Goal: Task Accomplishment & Management: Complete application form

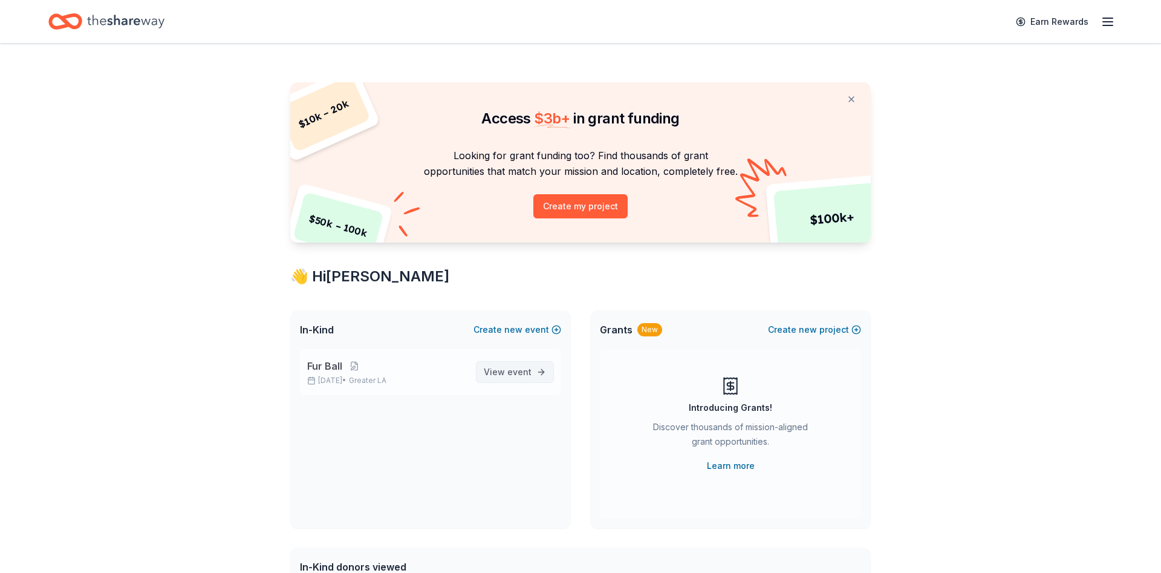
click at [517, 379] on span "View event" at bounding box center [508, 372] width 48 height 15
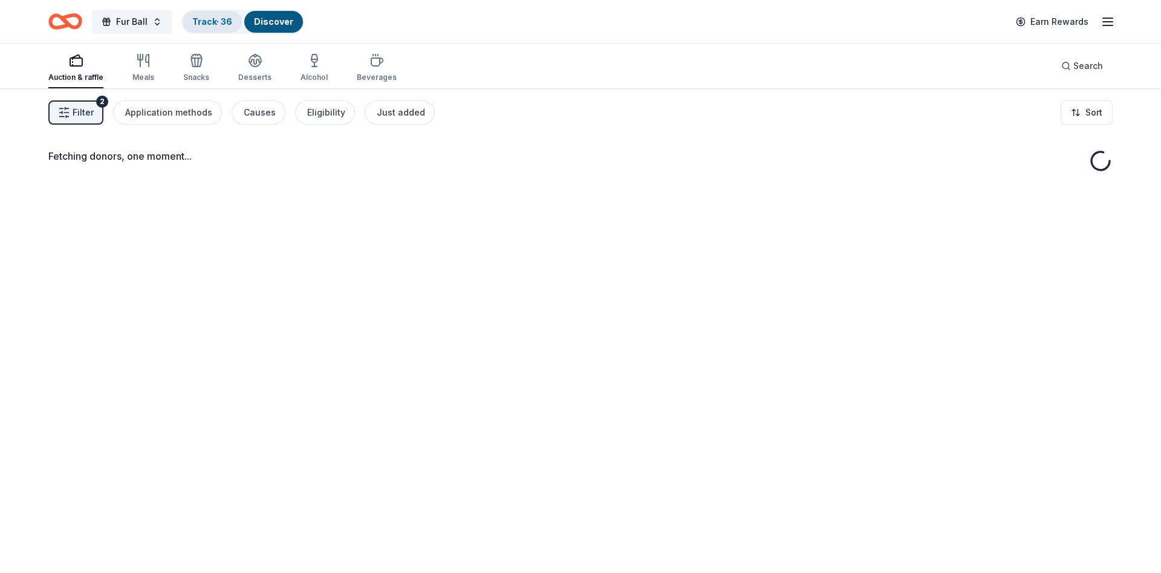
click at [211, 19] on link "Track · 36" at bounding box center [212, 21] width 40 height 10
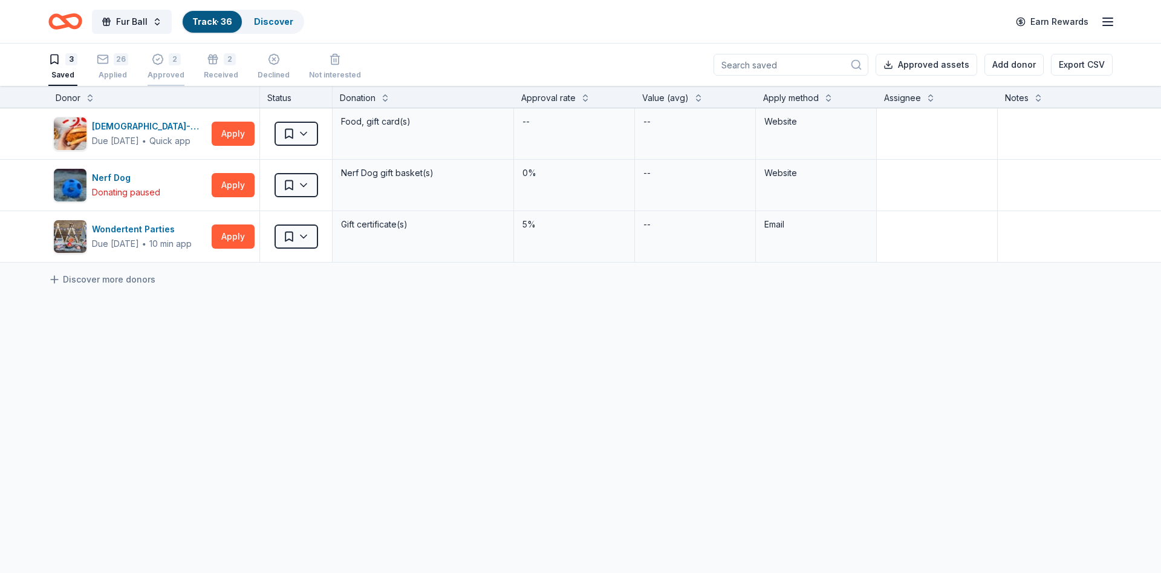
click at [168, 73] on div "Approved" at bounding box center [166, 75] width 37 height 10
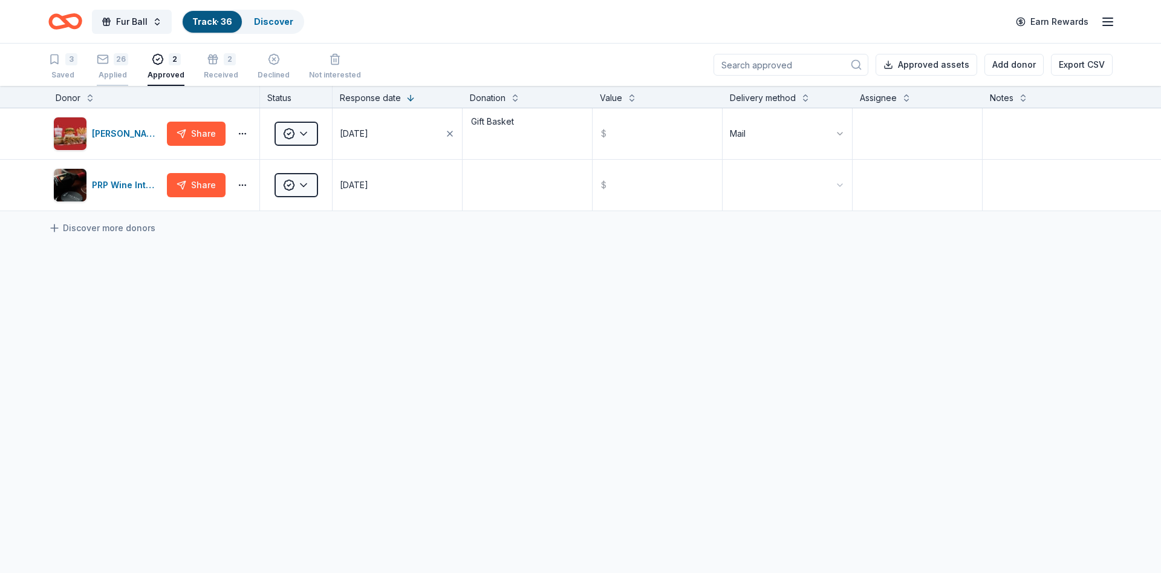
click at [123, 69] on div "26 Applied" at bounding box center [112, 66] width 31 height 27
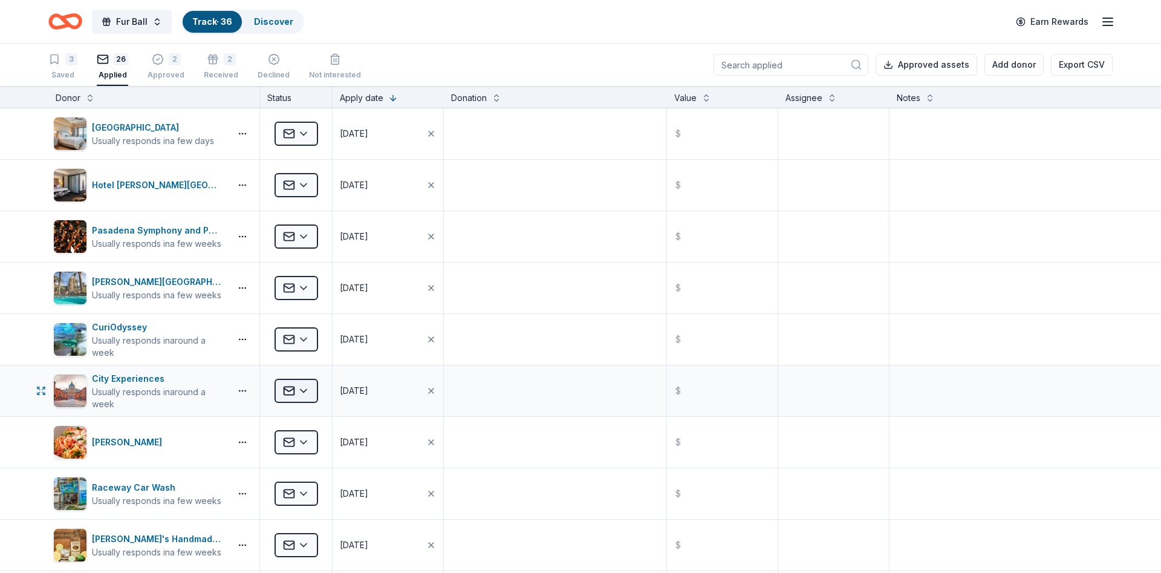
click at [307, 387] on html "Fur Ball Track · 36 Discover Earn Rewards 3 Saved 26 Applied 2 Approved 2 Recei…" at bounding box center [580, 286] width 1161 height 573
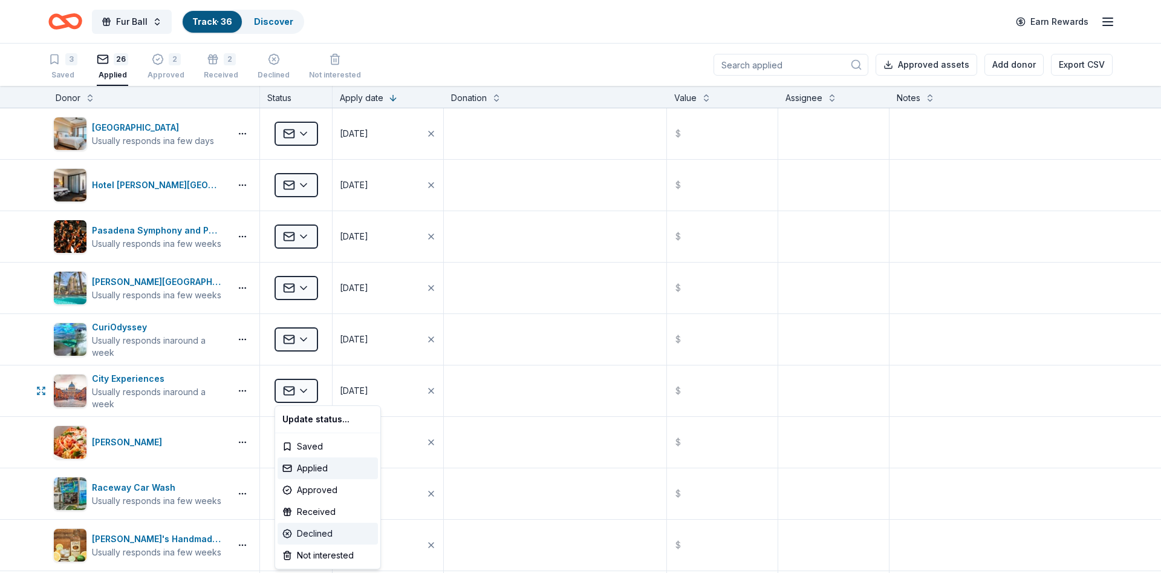
click at [314, 540] on div "Declined" at bounding box center [328, 534] width 100 height 22
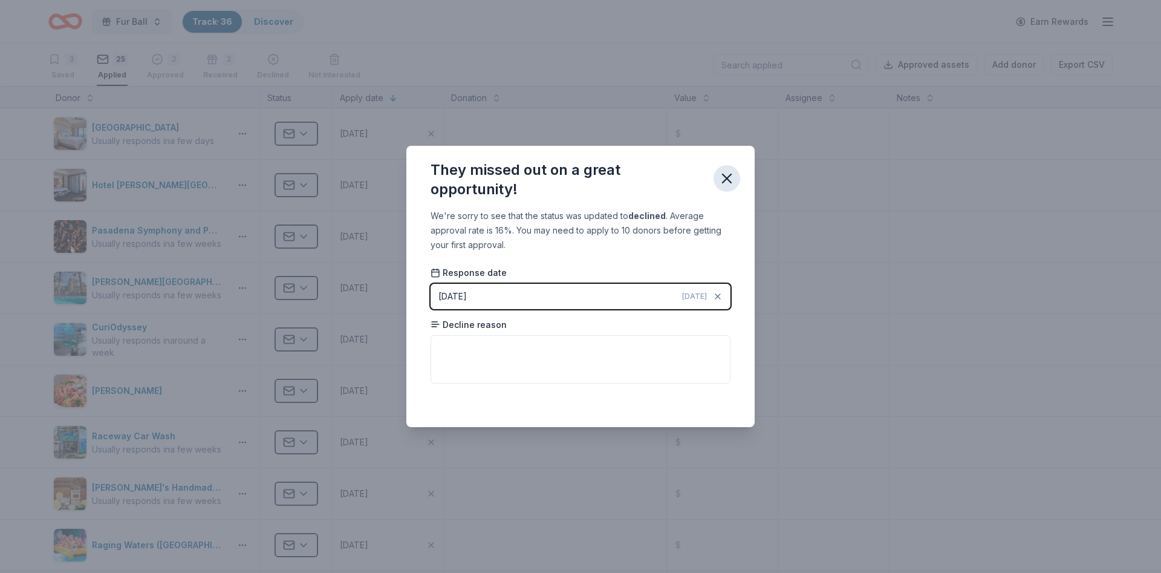
click at [731, 180] on icon "button" at bounding box center [727, 178] width 17 height 17
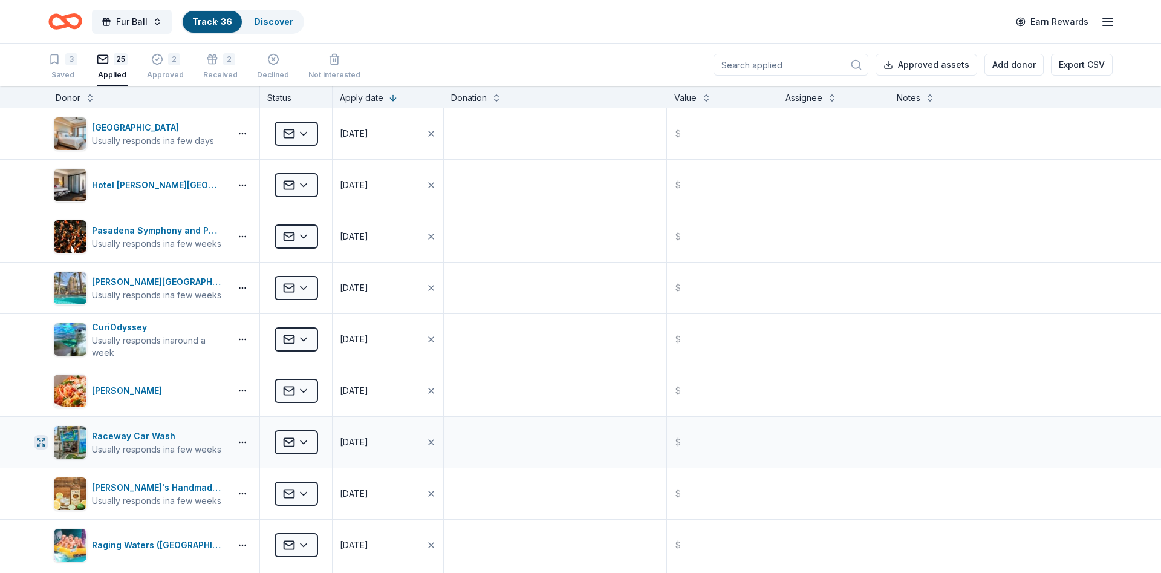
scroll to position [1, 0]
click at [374, 57] on div "3 Saved 25 Applied 2 Approved 2 Received Declined Not interested Approved asset…" at bounding box center [580, 64] width 1065 height 42
click at [472, 138] on textarea at bounding box center [555, 133] width 220 height 48
click at [474, 174] on textarea at bounding box center [555, 184] width 220 height 48
click at [5, 129] on div "Dolphin Bay Resort & Spa Usually responds in a few days Applied 08/07/2025 $" at bounding box center [580, 133] width 1161 height 51
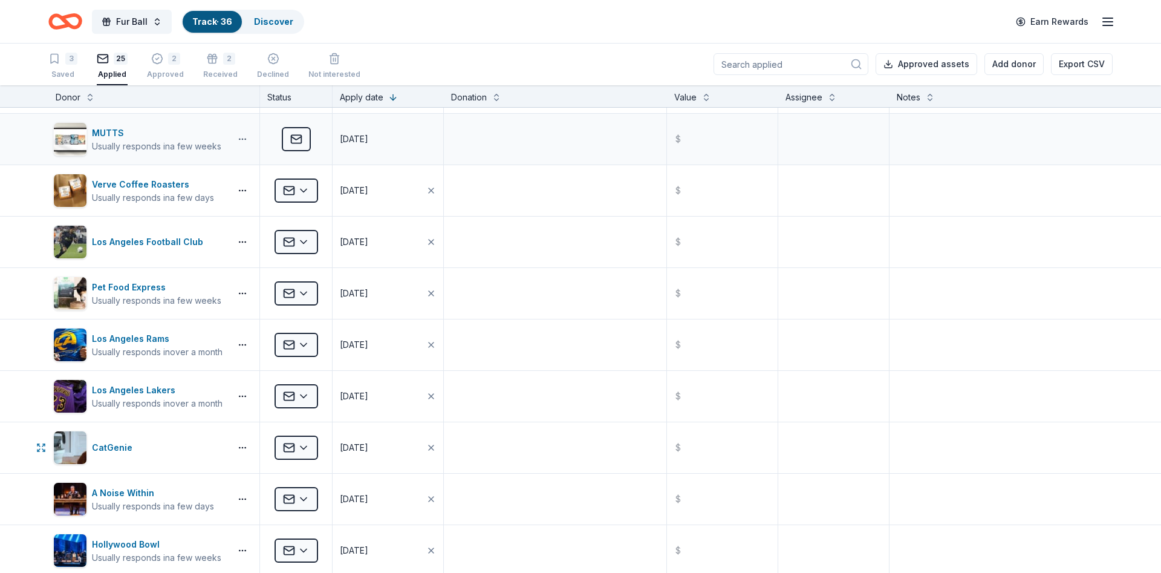
scroll to position [544, 0]
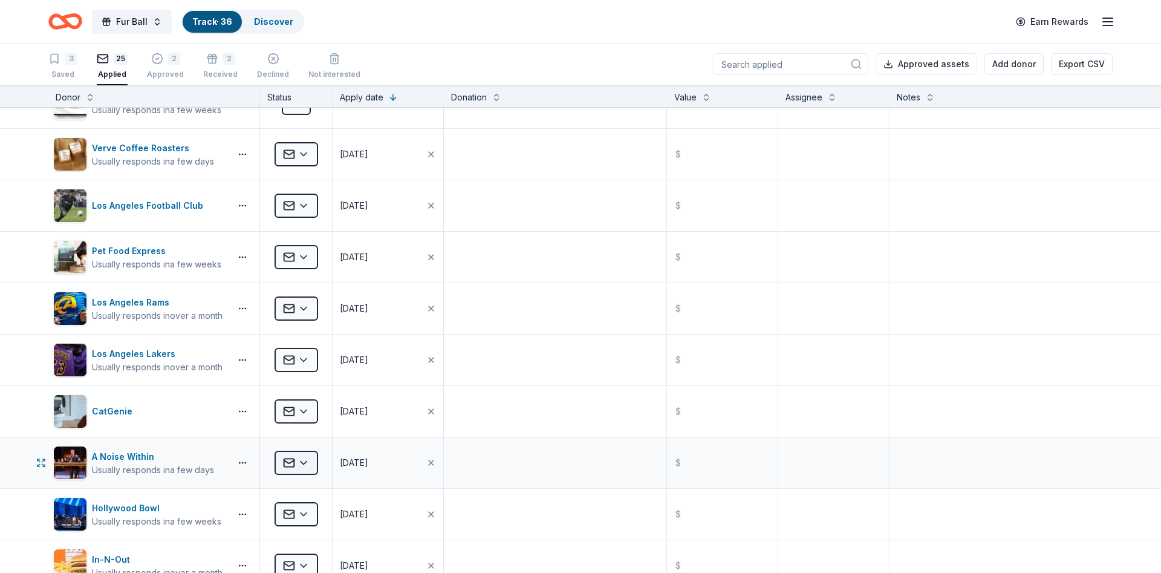
click at [308, 463] on html "Fur Ball Track · 36 Discover Earn Rewards 3 Saved 25 Applied 2 Approved 2 Recei…" at bounding box center [580, 285] width 1161 height 573
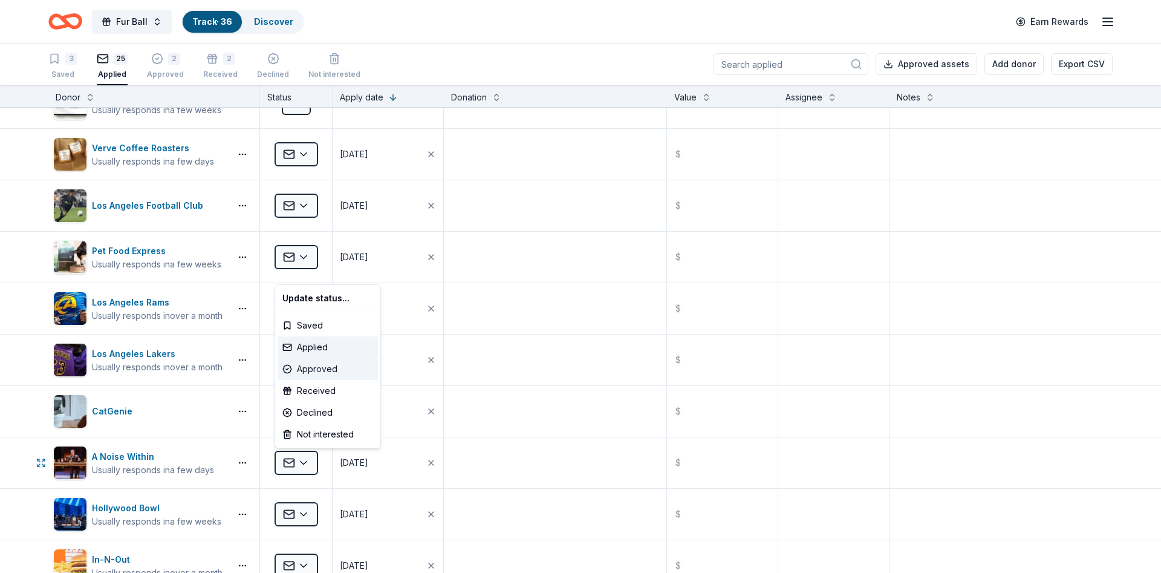
click at [318, 371] on div "Approved" at bounding box center [328, 369] width 100 height 22
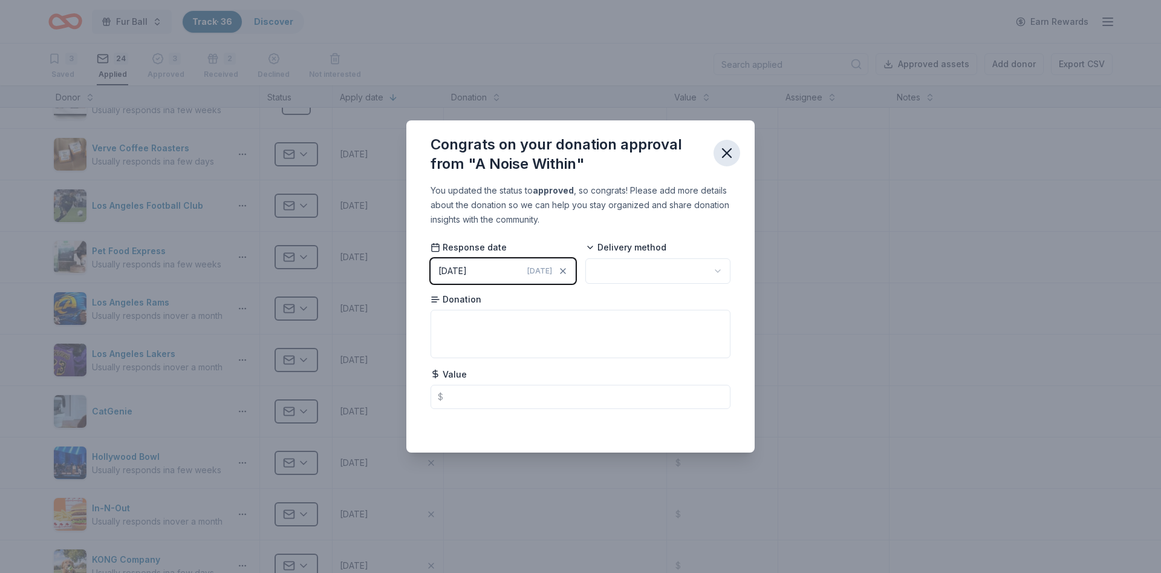
click at [730, 155] on icon "button" at bounding box center [727, 153] width 8 height 8
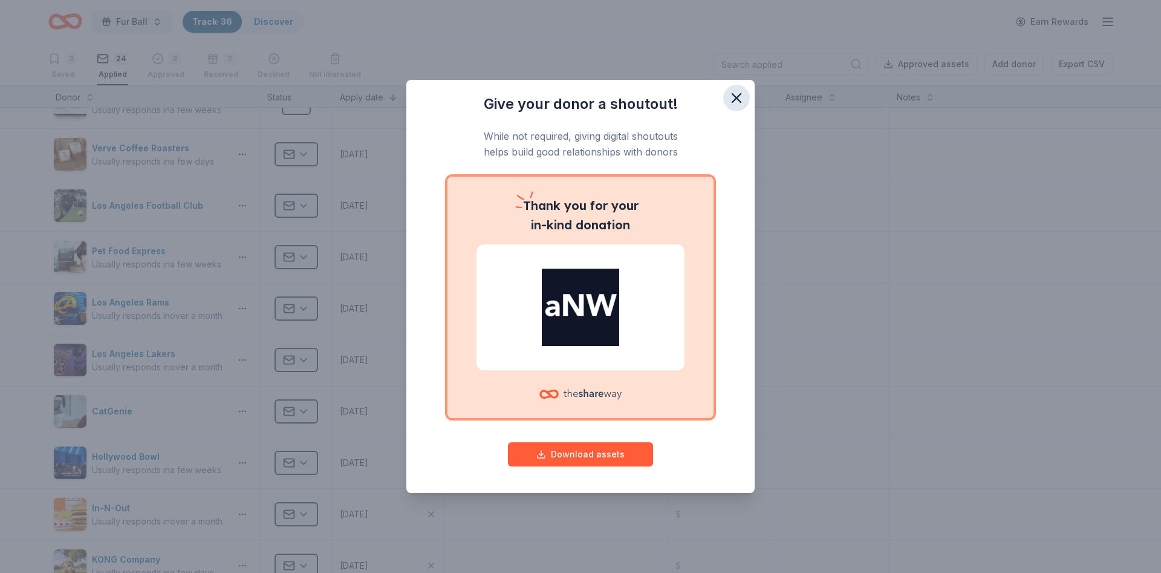
click at [735, 93] on icon "button" at bounding box center [736, 98] width 17 height 17
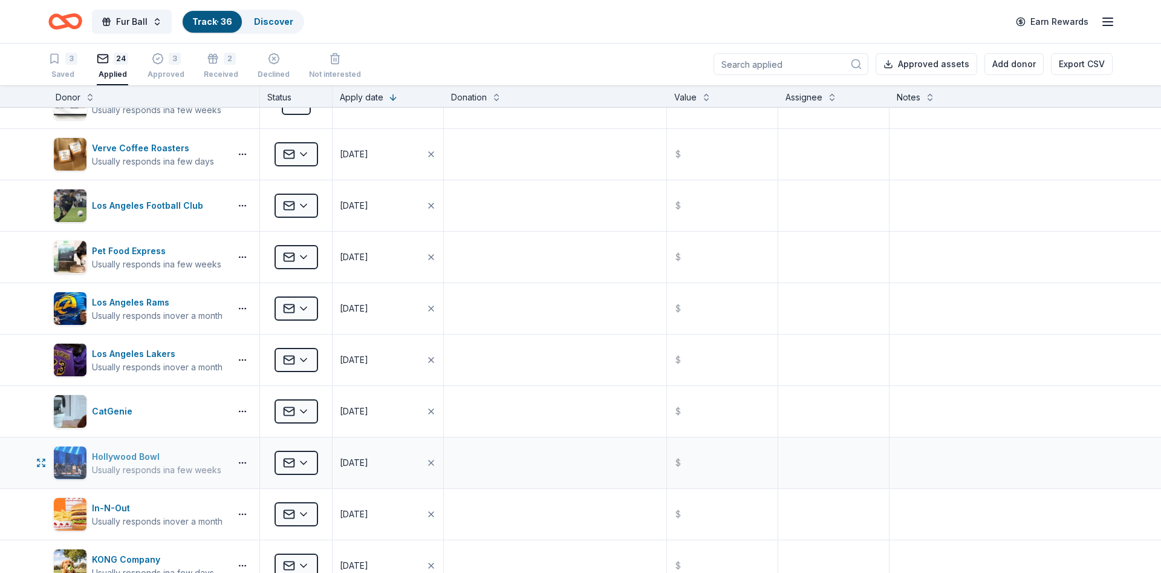
click at [173, 465] on div "Usually responds in a few weeks" at bounding box center [156, 470] width 129 height 12
click at [11, 511] on div "In-N-Out Usually responds in over a month Applied 08/04/2025 $" at bounding box center [580, 514] width 1161 height 51
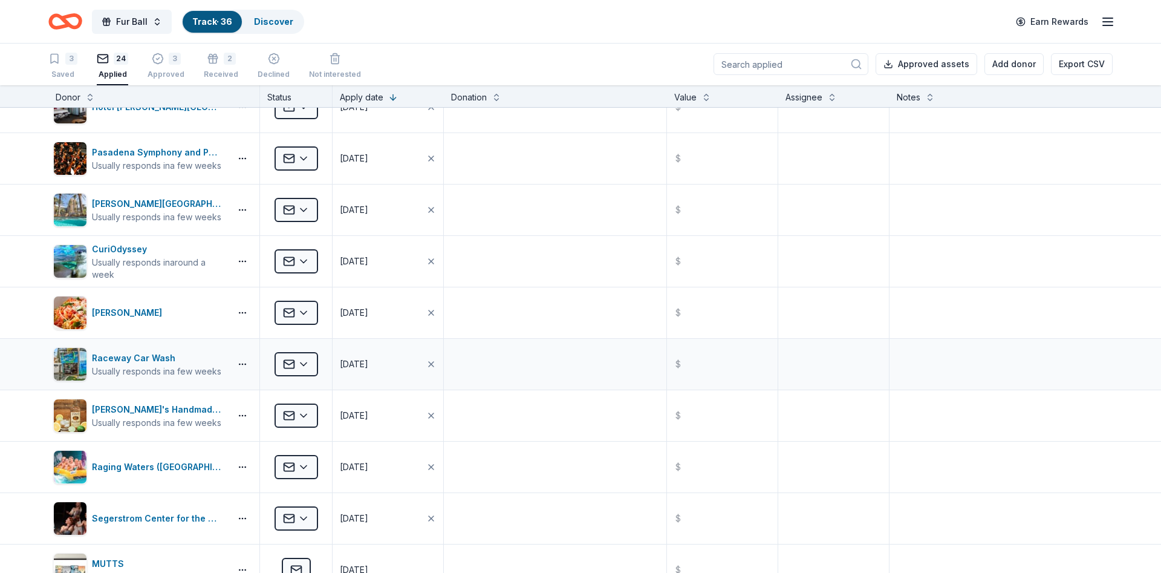
scroll to position [0, 0]
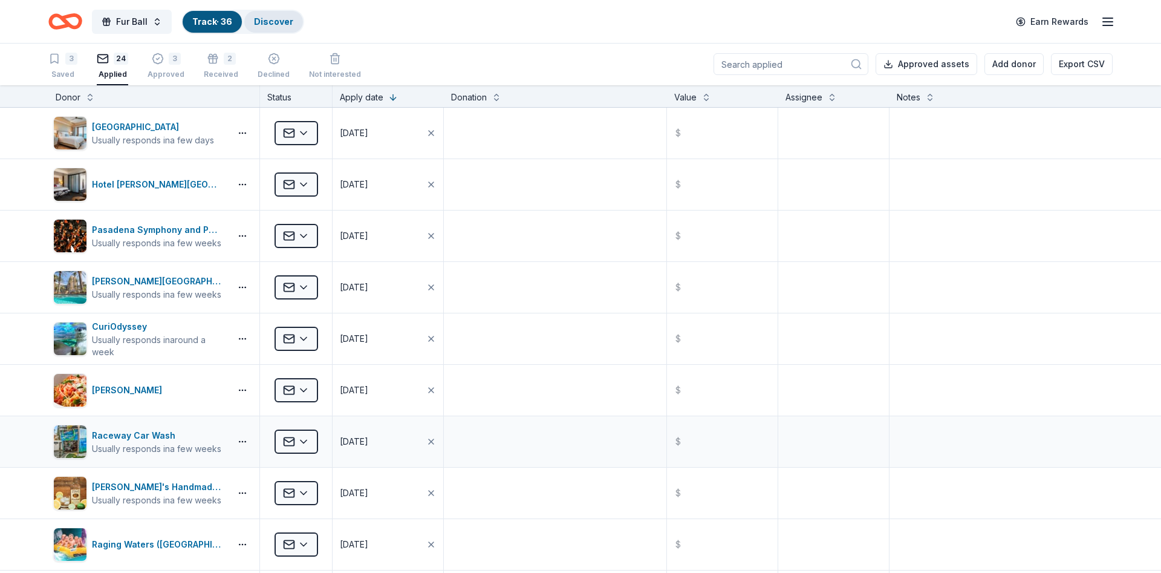
click at [268, 20] on link "Discover" at bounding box center [273, 21] width 39 height 10
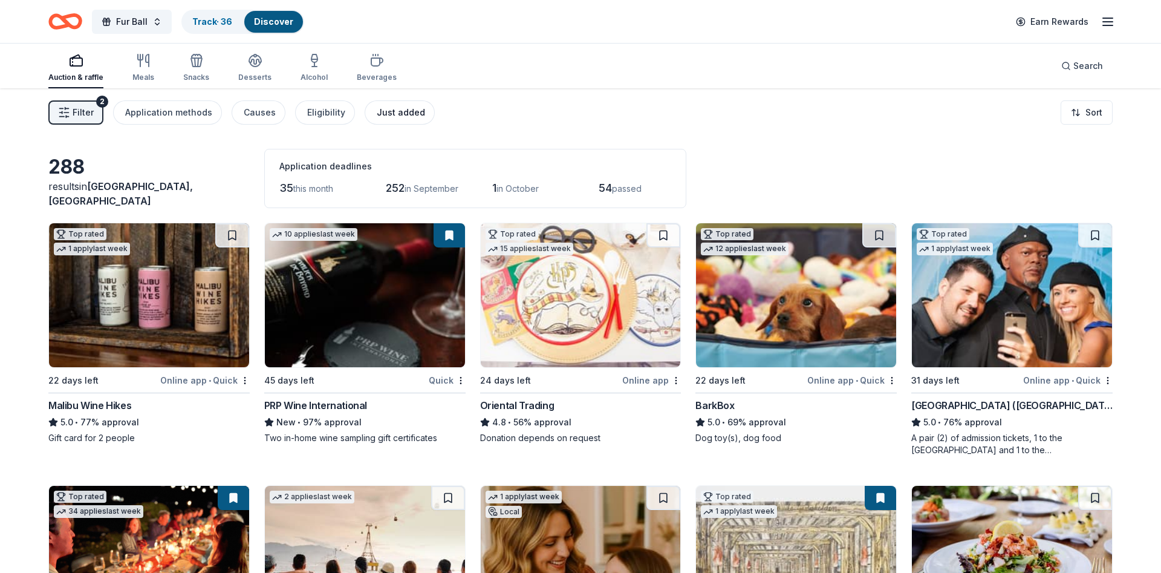
click at [400, 112] on div "Just added" at bounding box center [401, 112] width 48 height 15
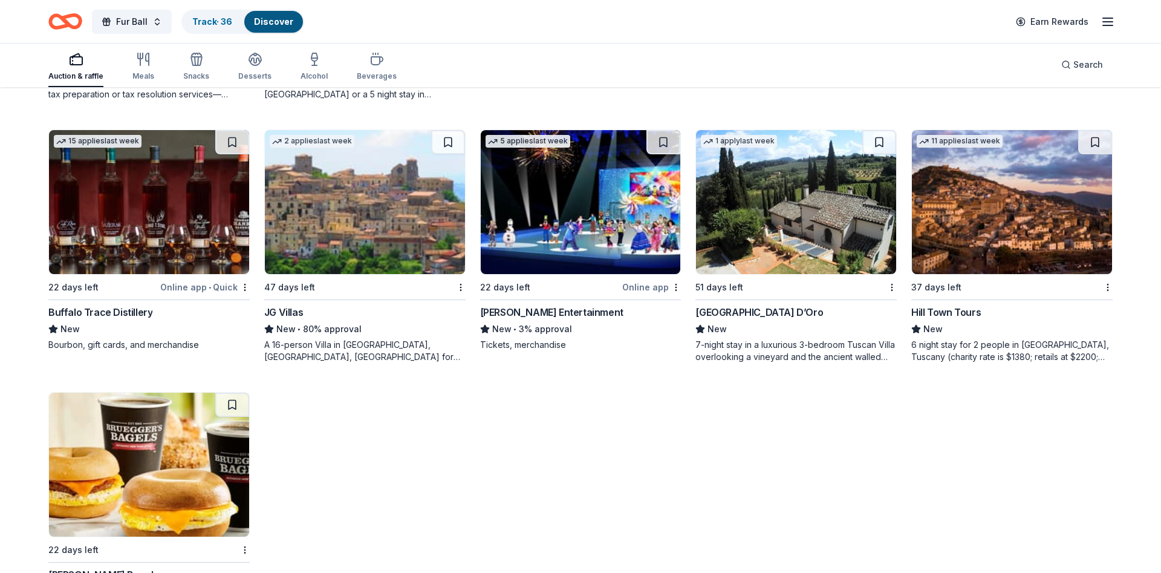
scroll to position [1103, 0]
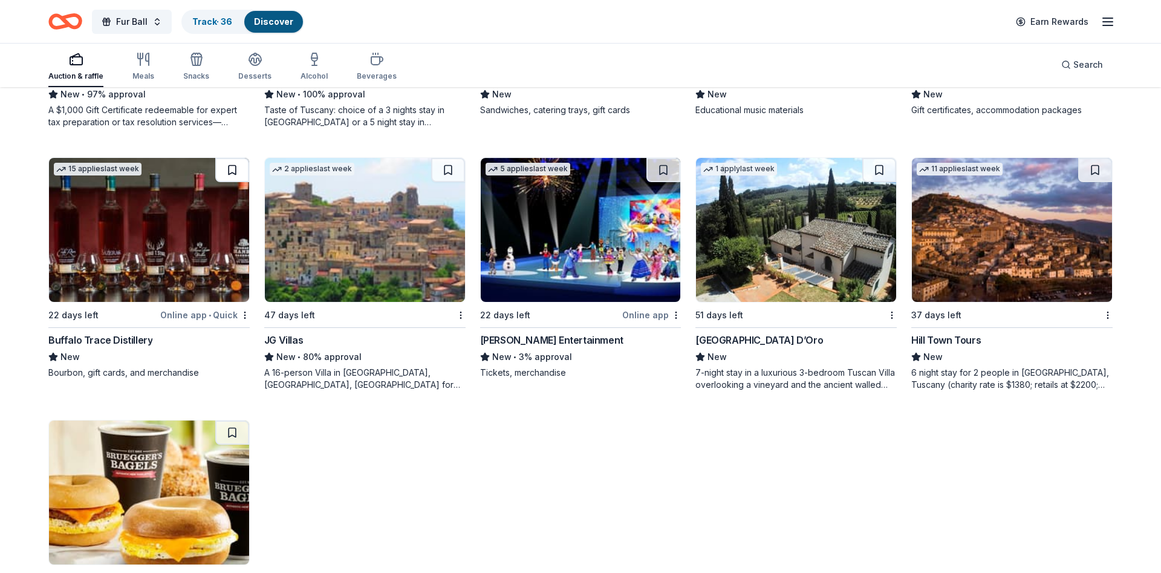
click at [244, 170] on button at bounding box center [232, 170] width 34 height 24
click at [165, 203] on img at bounding box center [149, 230] width 200 height 144
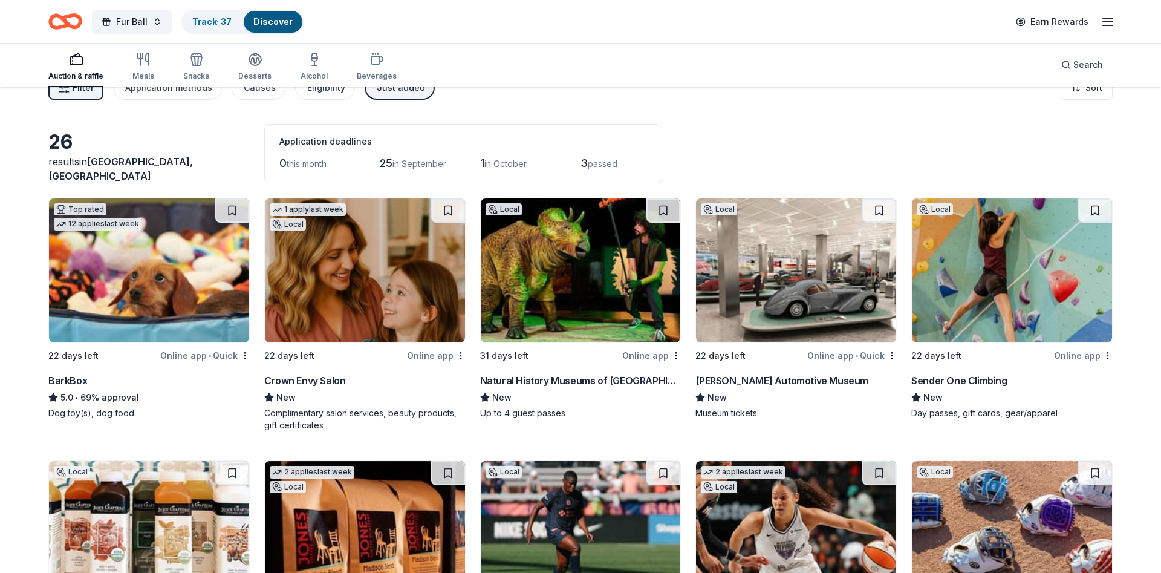
scroll to position [0, 0]
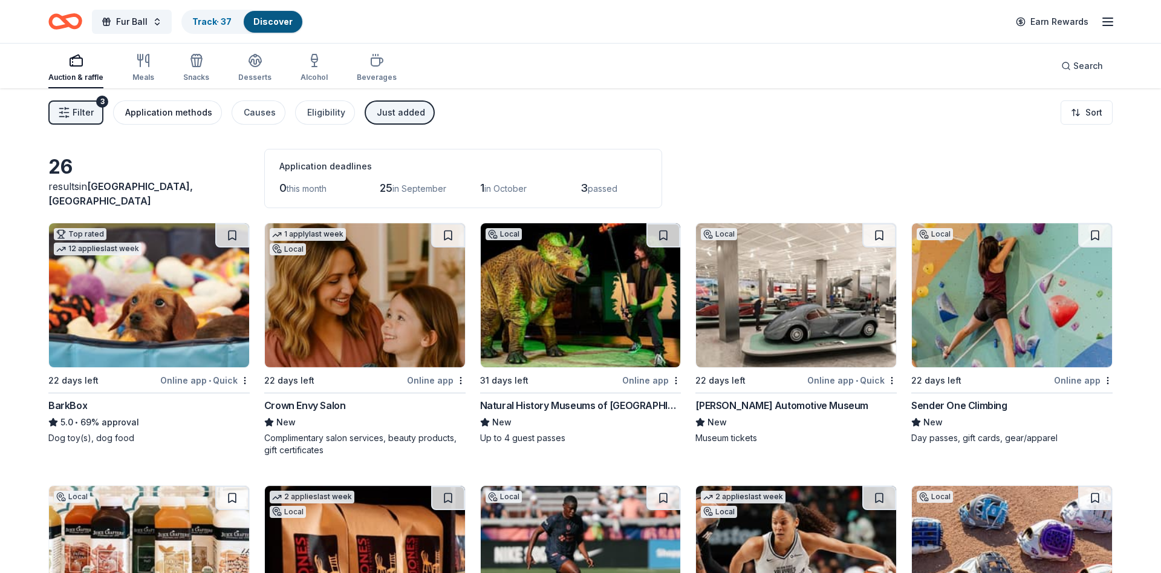
click at [205, 122] on button "Application methods" at bounding box center [167, 112] width 109 height 24
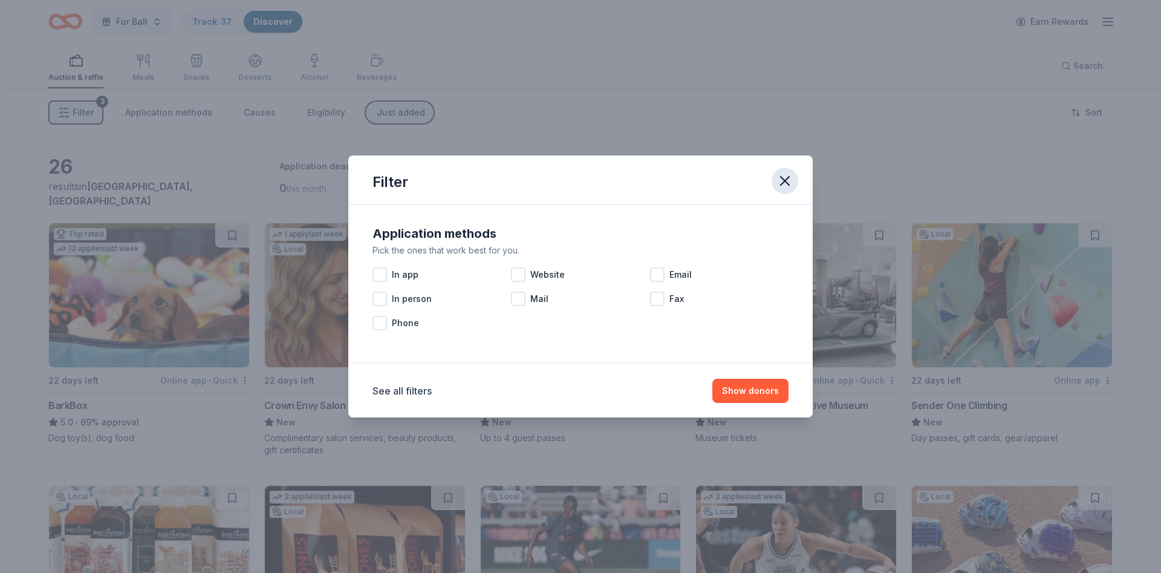
click at [789, 180] on icon "button" at bounding box center [785, 180] width 17 height 17
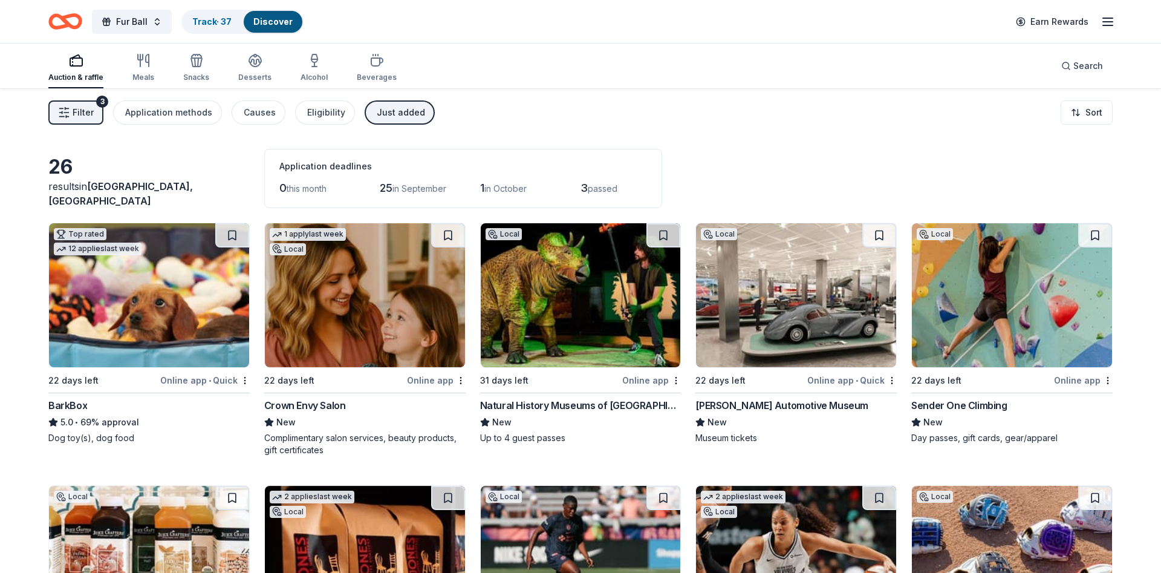
click at [399, 118] on div "Just added" at bounding box center [401, 112] width 48 height 15
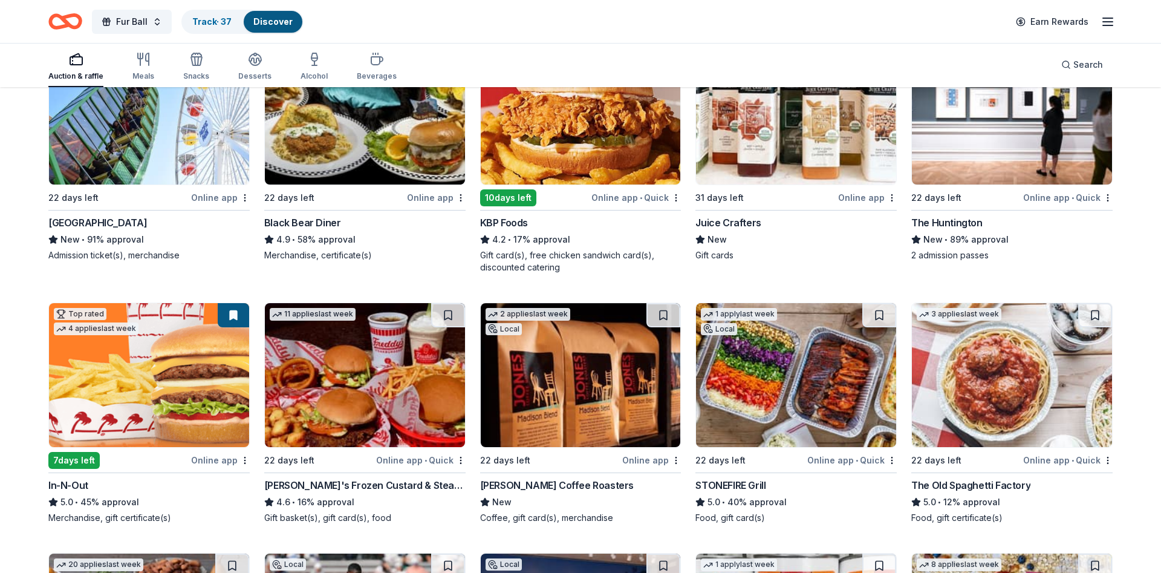
scroll to position [1686, 0]
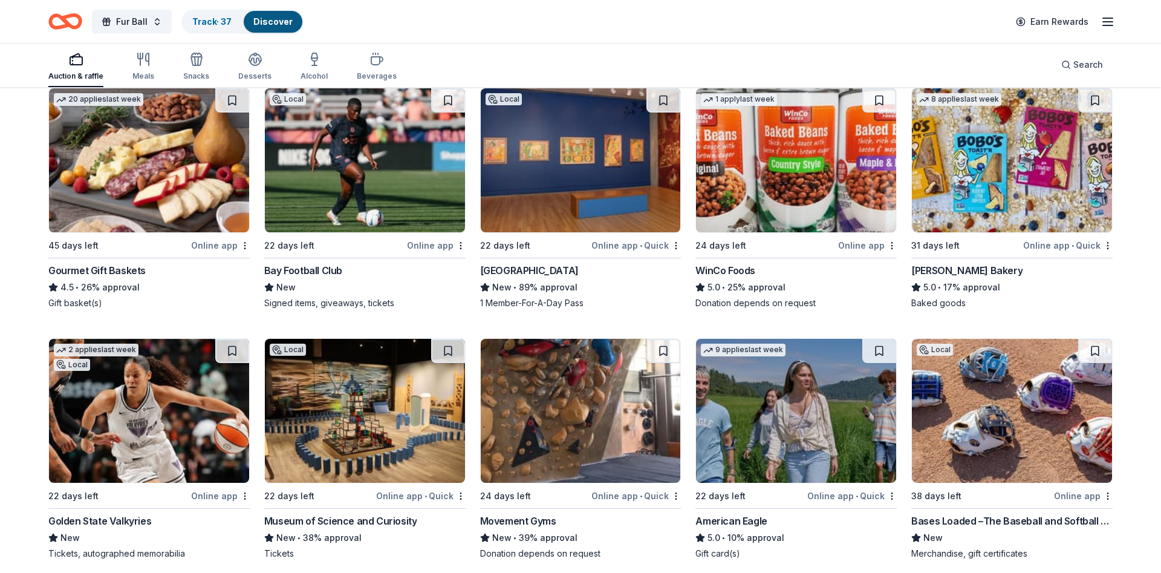
click at [158, 166] on img at bounding box center [149, 160] width 200 height 144
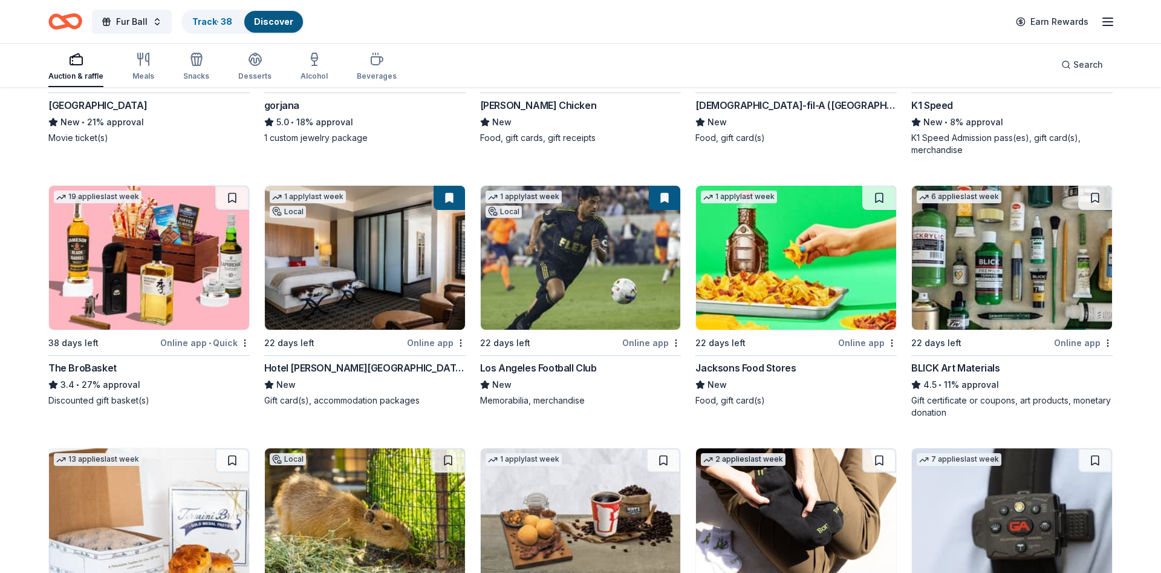
scroll to position [2678, 0]
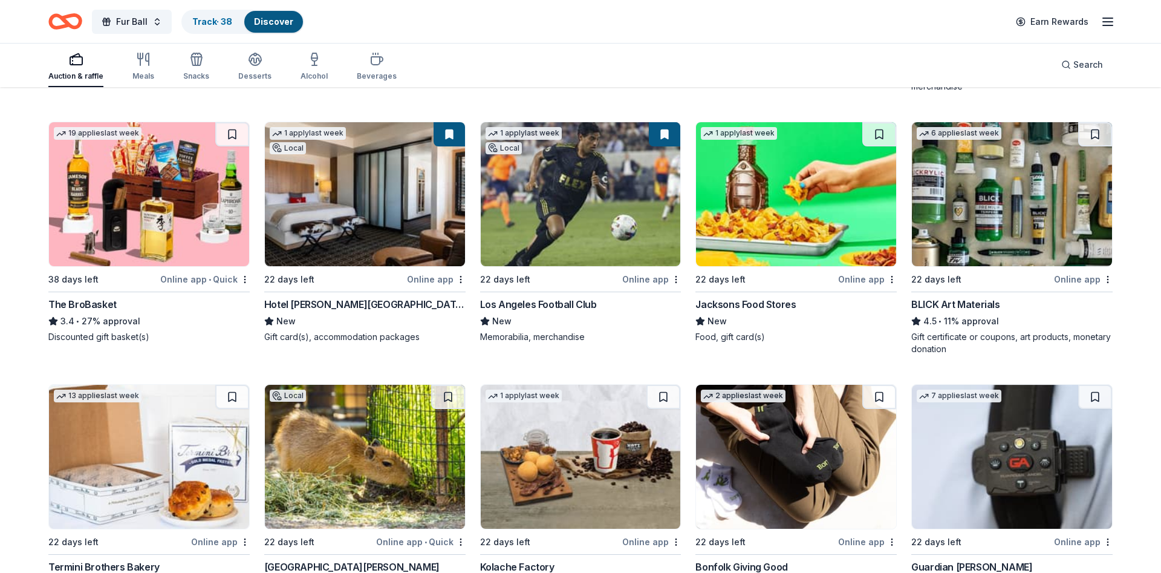
click at [208, 209] on img at bounding box center [149, 194] width 200 height 144
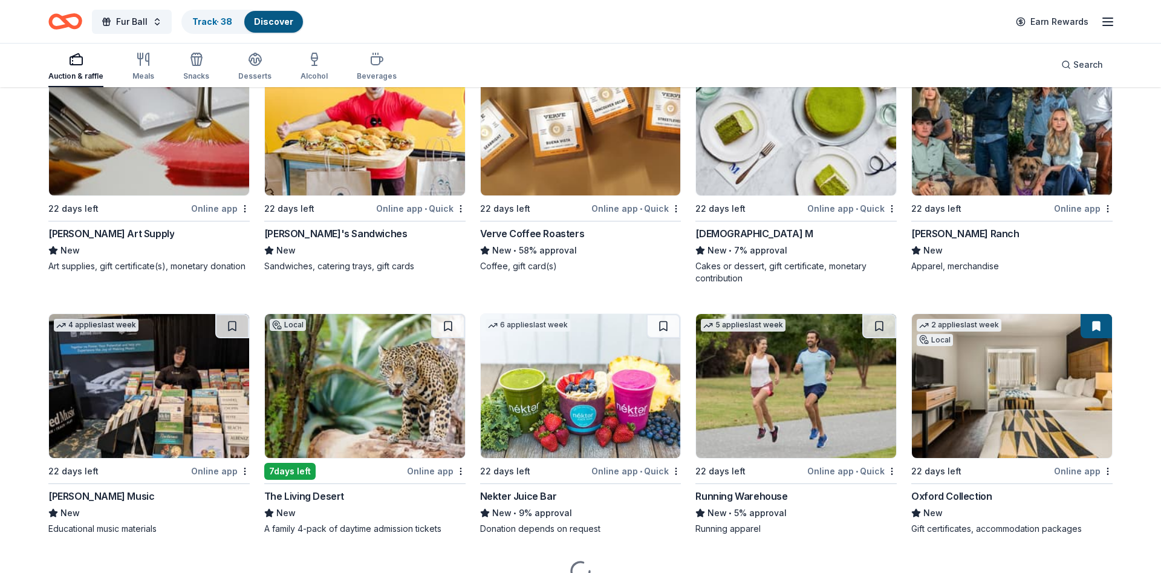
scroll to position [3794, 0]
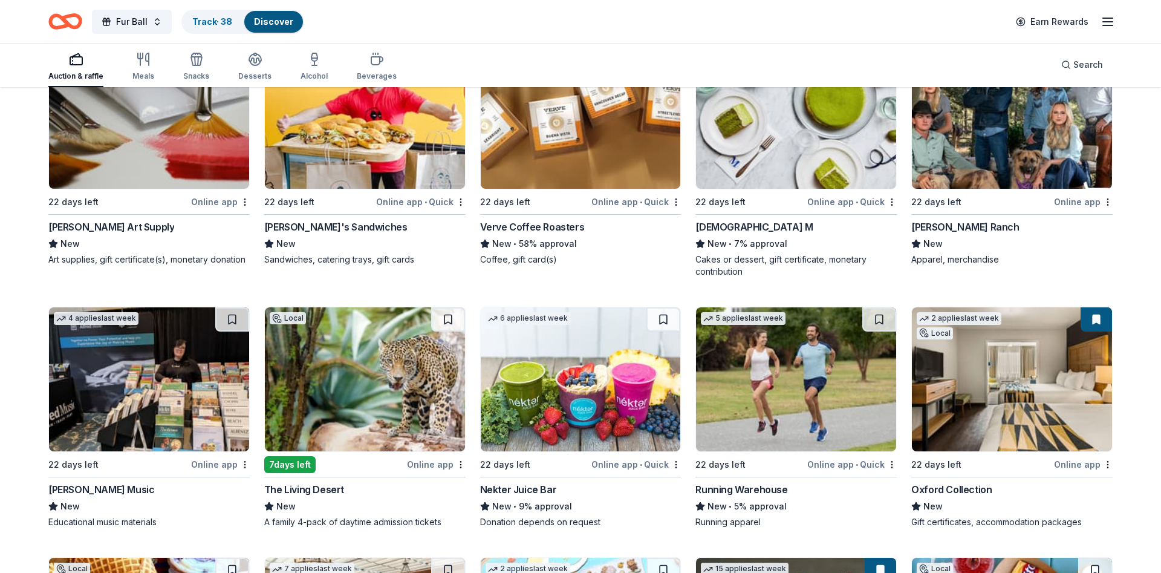
click at [354, 396] on img at bounding box center [365, 379] width 200 height 144
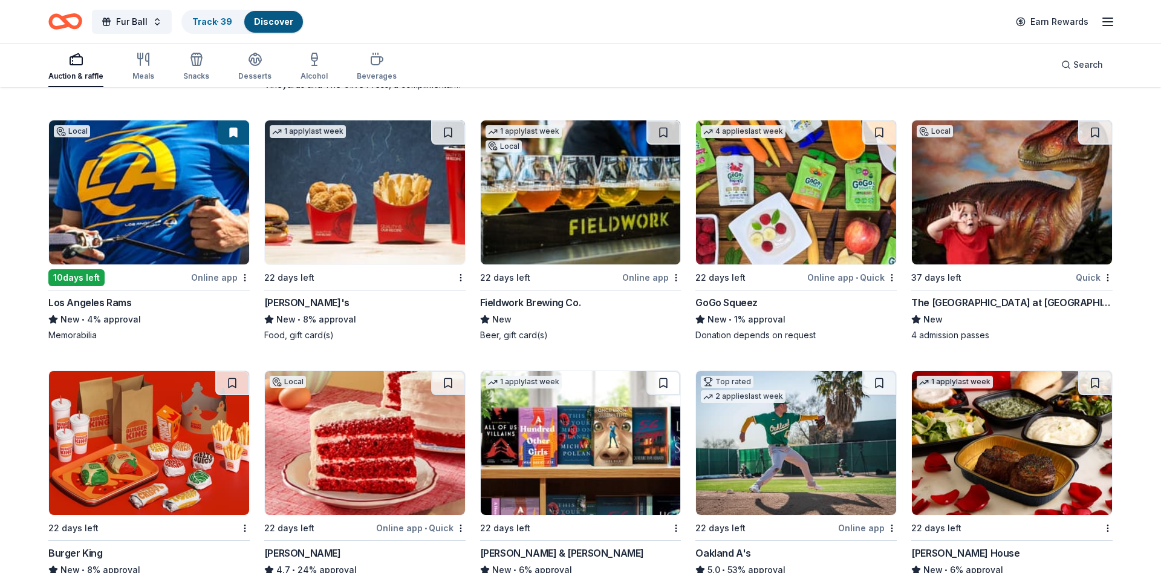
scroll to position [9416, 0]
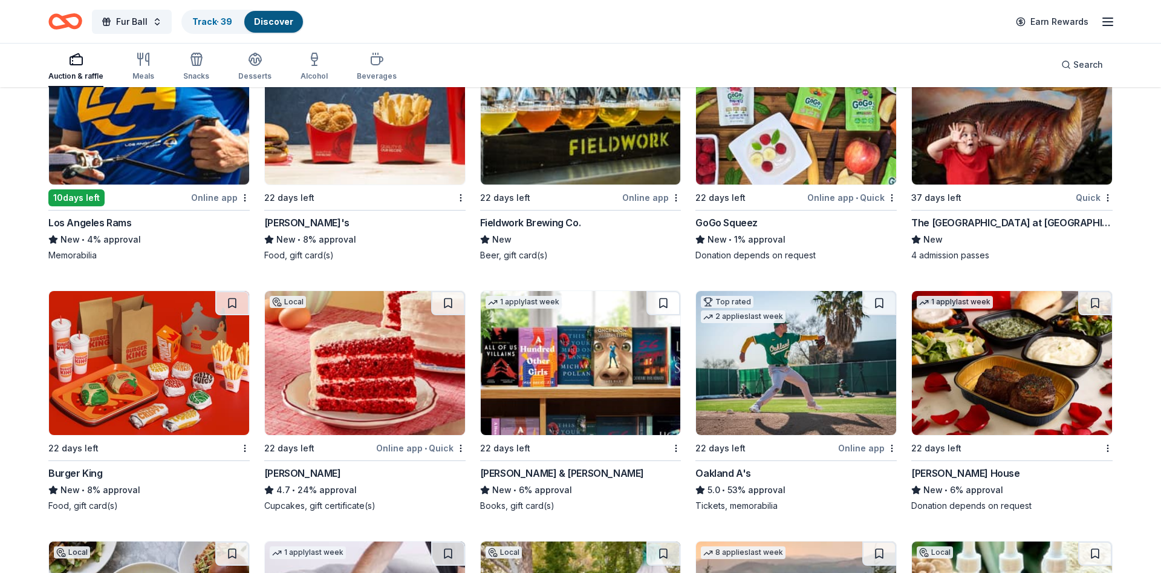
click at [317, 366] on img at bounding box center [365, 363] width 200 height 144
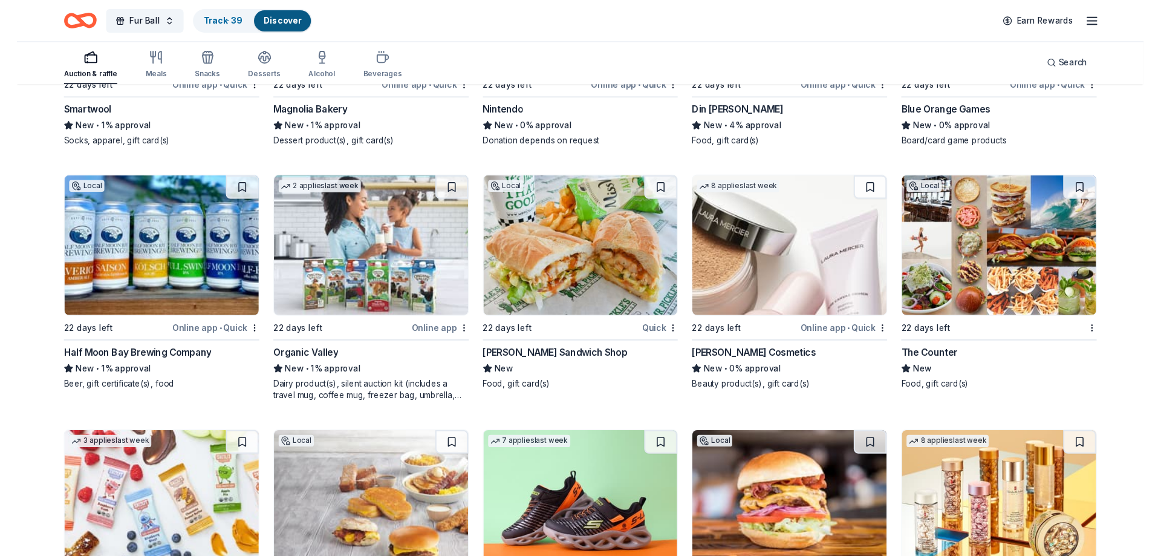
scroll to position [13961, 0]
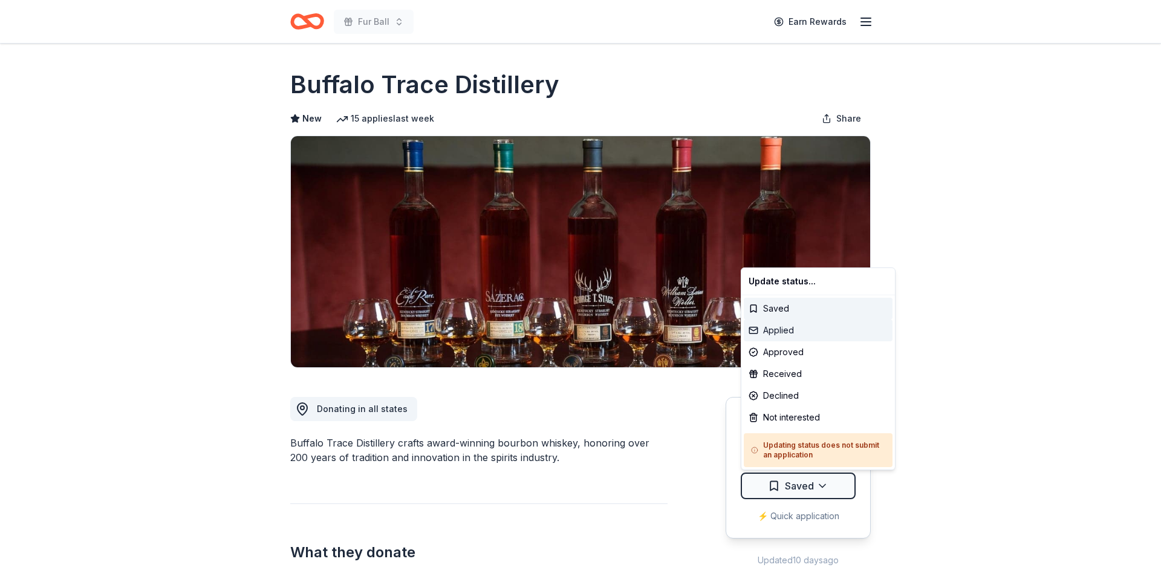
click at [802, 333] on div "Applied" at bounding box center [818, 330] width 149 height 22
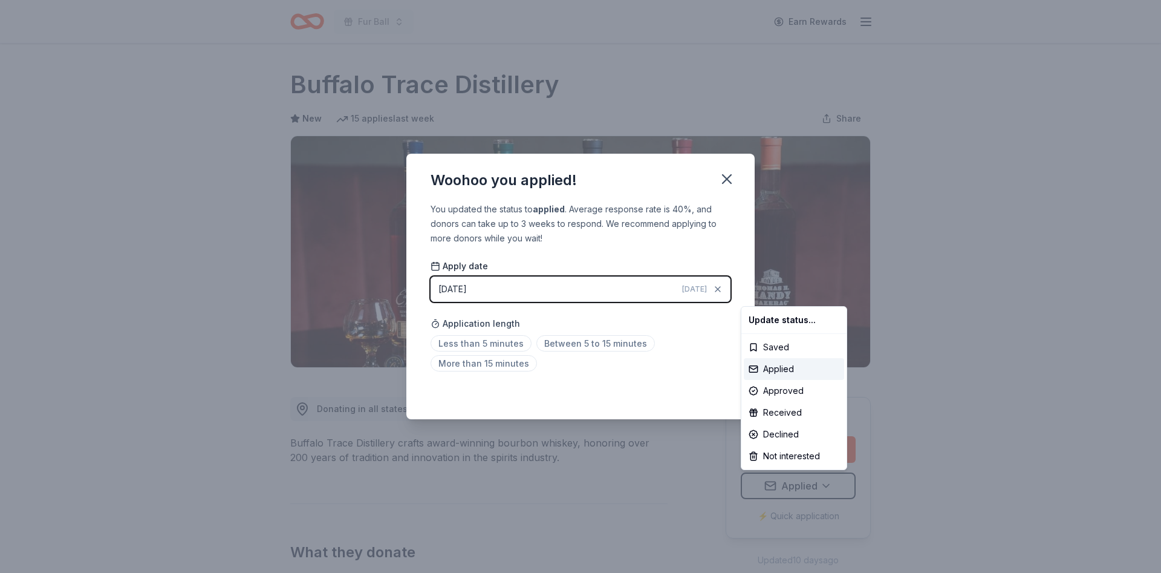
click at [695, 291] on html "Fur Ball Earn Rewards Due in 22 days Share Buffalo Trace Distillery New 15 appl…" at bounding box center [580, 286] width 1161 height 573
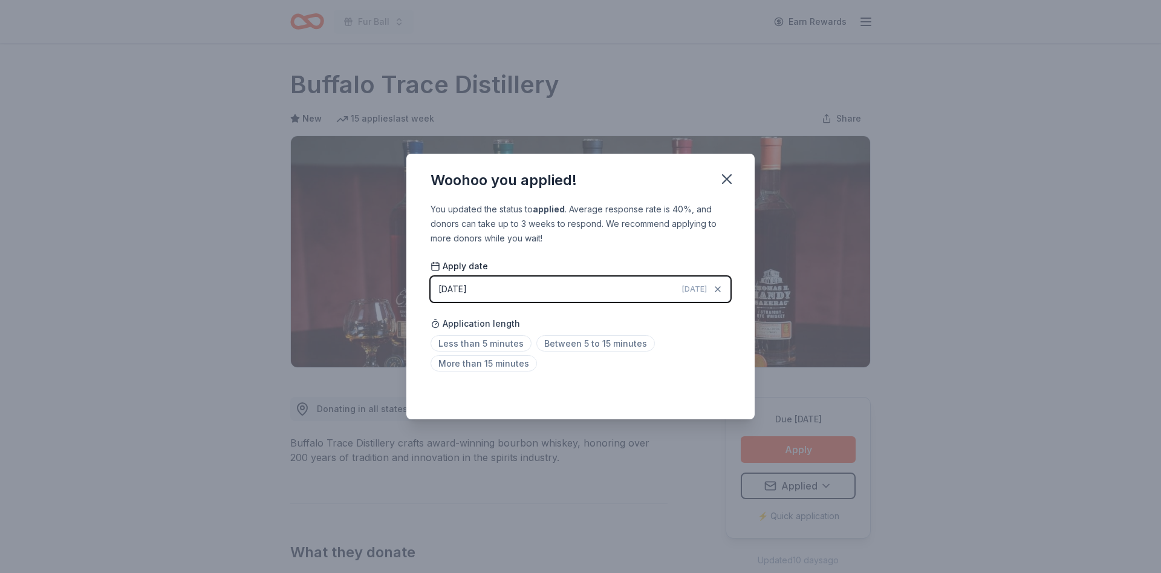
click at [609, 288] on button "08/13/2025 Today" at bounding box center [581, 288] width 300 height 25
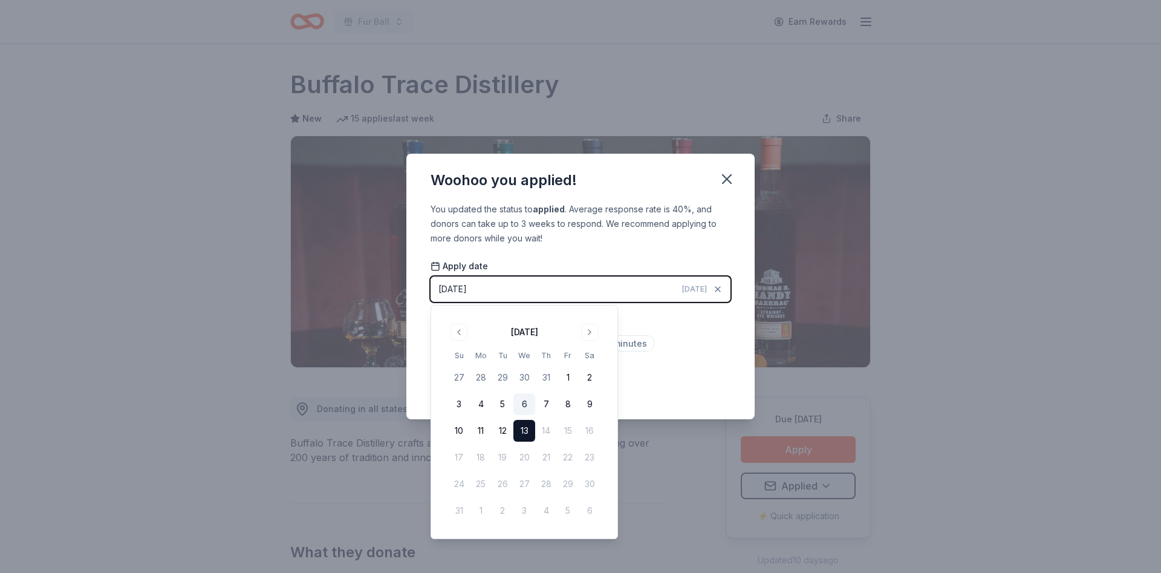
click at [525, 406] on button "6" at bounding box center [525, 404] width 22 height 22
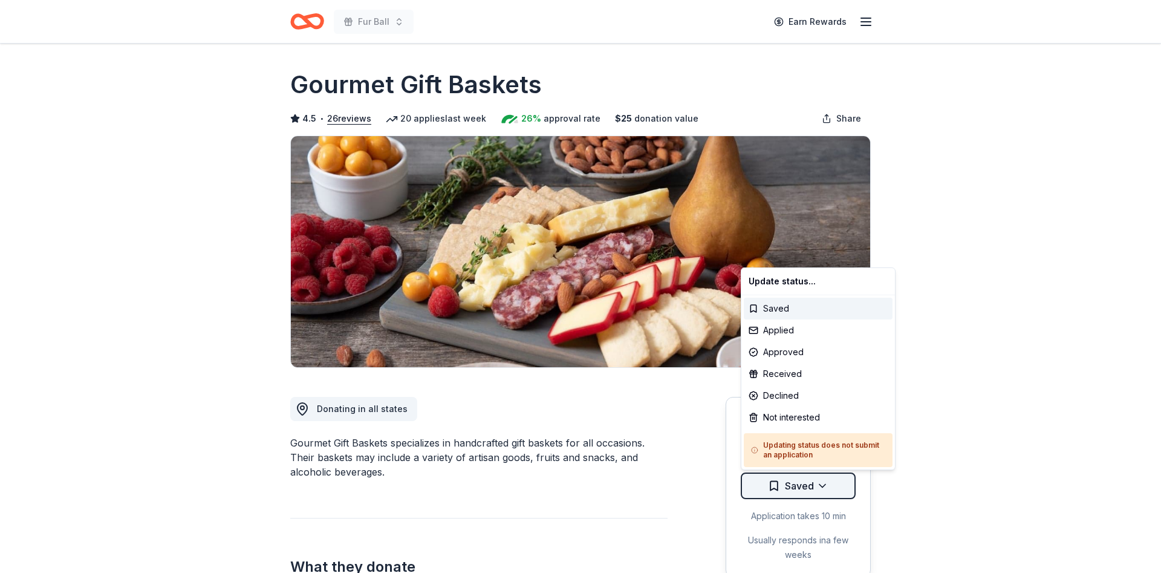
click at [829, 489] on html "Fur Ball Earn Rewards Due in 45 days Share Gourmet Gift Baskets 4.5 • 26 review…" at bounding box center [580, 286] width 1161 height 573
click at [809, 377] on div "Received" at bounding box center [818, 374] width 149 height 22
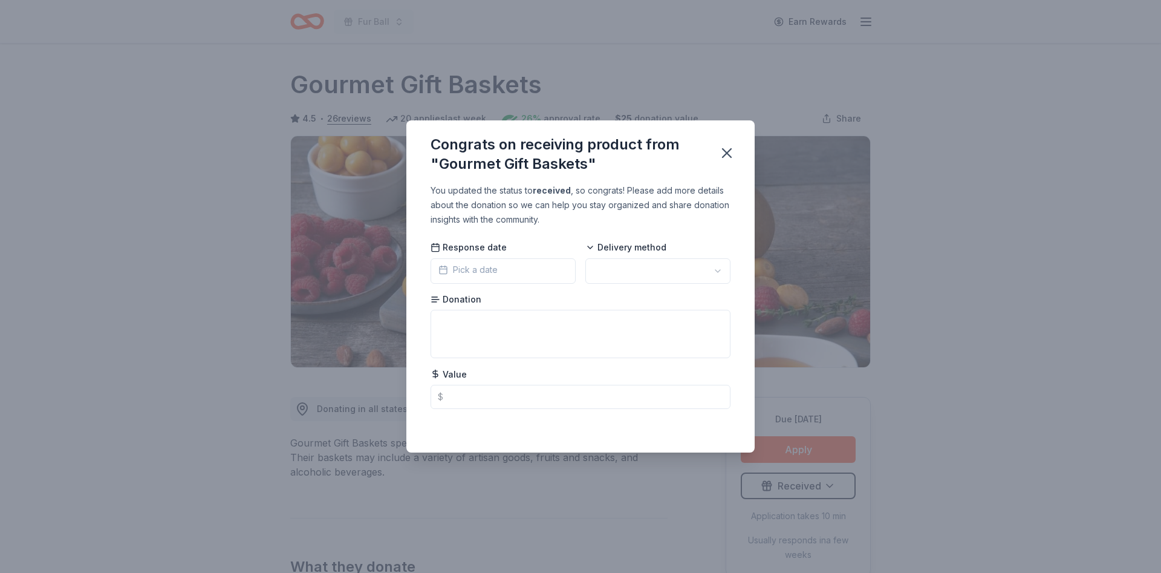
click at [552, 400] on html "Fur Ball Earn Rewards Due in 45 days Share Gourmet Gift Baskets 4.5 • 26 review…" at bounding box center [580, 286] width 1161 height 573
click at [552, 400] on input "text" at bounding box center [581, 397] width 300 height 24
type input "25.00"
click at [638, 341] on textarea at bounding box center [581, 334] width 300 height 48
type textarea "F"
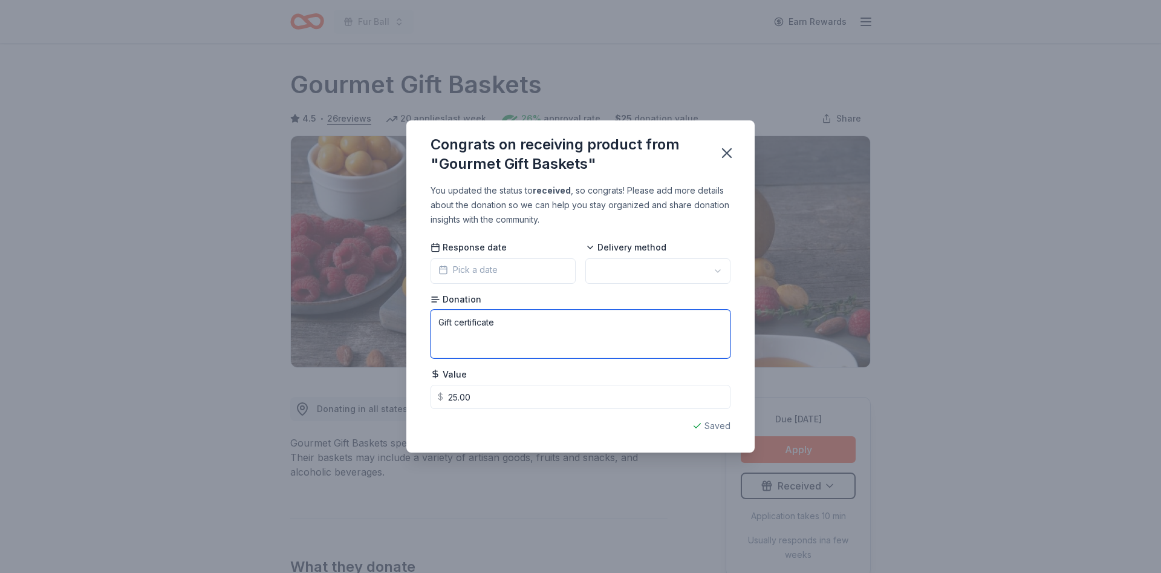
type textarea "Gift certificate"
click at [684, 270] on html "Fur Ball Earn Rewards Due in 45 days Share Gourmet Gift Baskets 4.5 • 26 review…" at bounding box center [580, 286] width 1161 height 573
click at [532, 273] on button "Pick a date" at bounding box center [503, 270] width 145 height 25
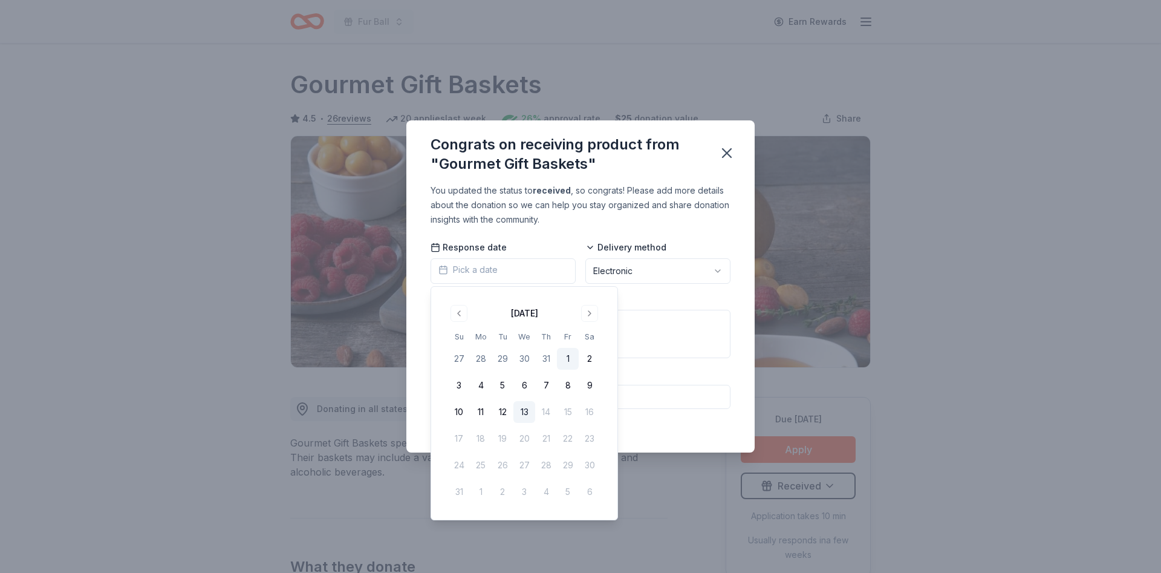
click at [569, 367] on button "1" at bounding box center [568, 359] width 22 height 22
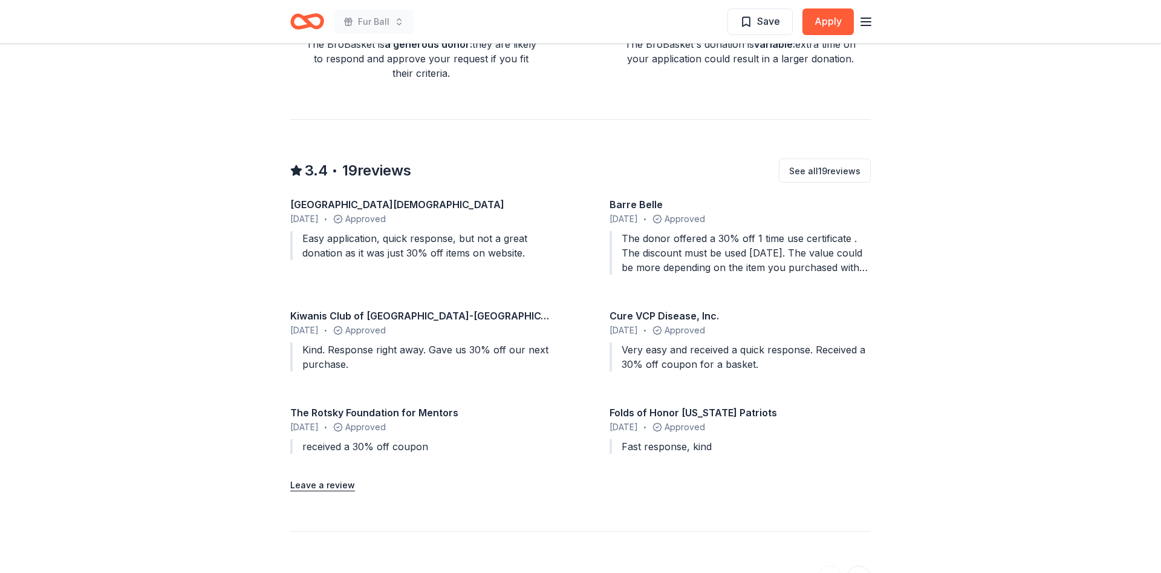
scroll to position [1061, 0]
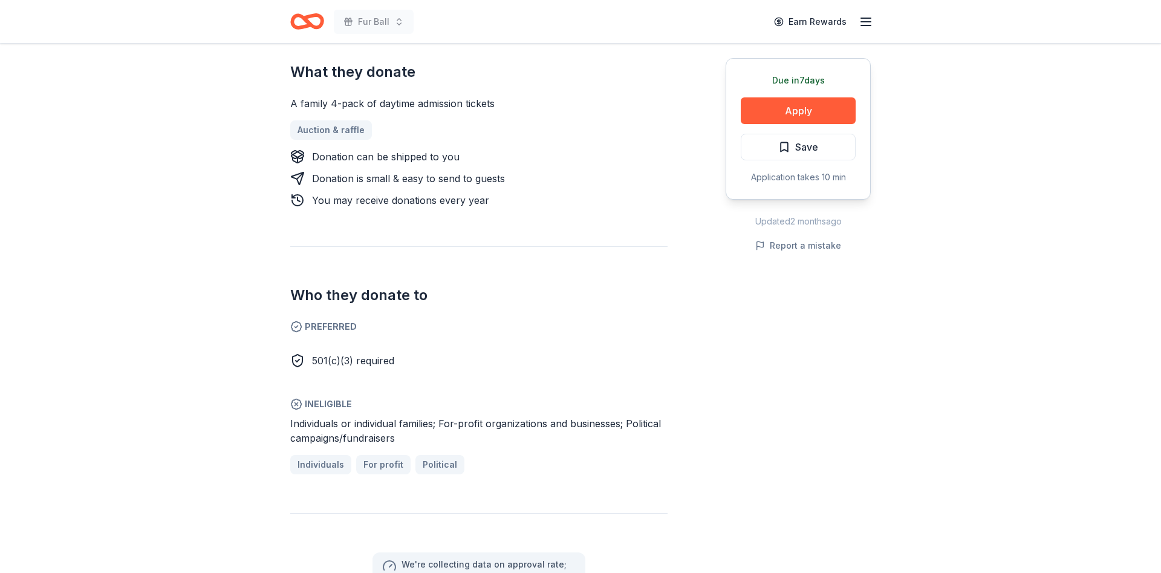
scroll to position [491, 0]
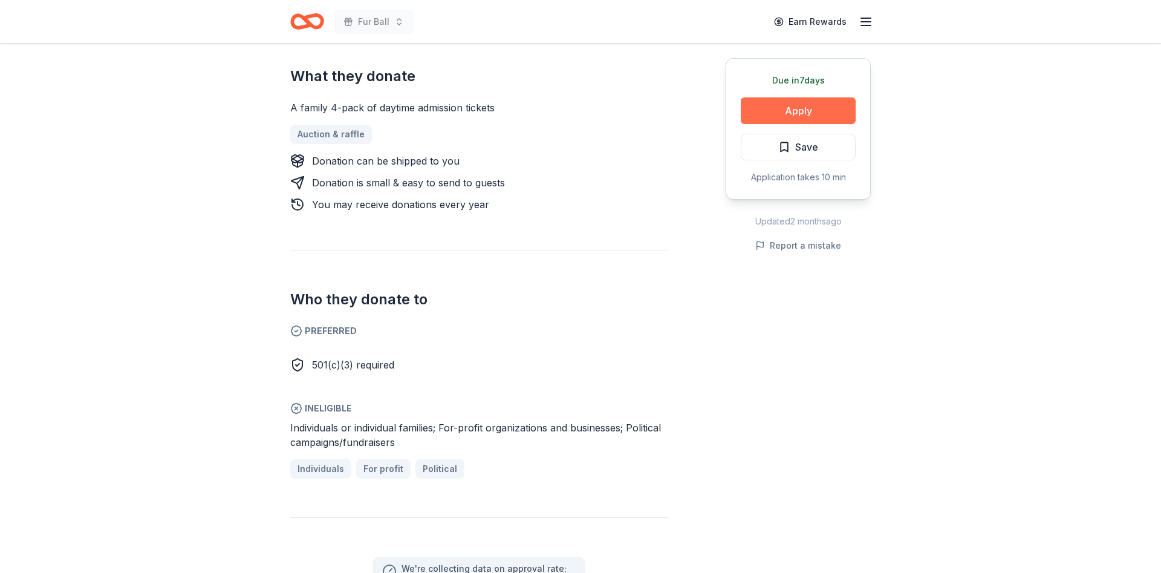
click at [802, 114] on button "Apply" at bounding box center [798, 110] width 115 height 27
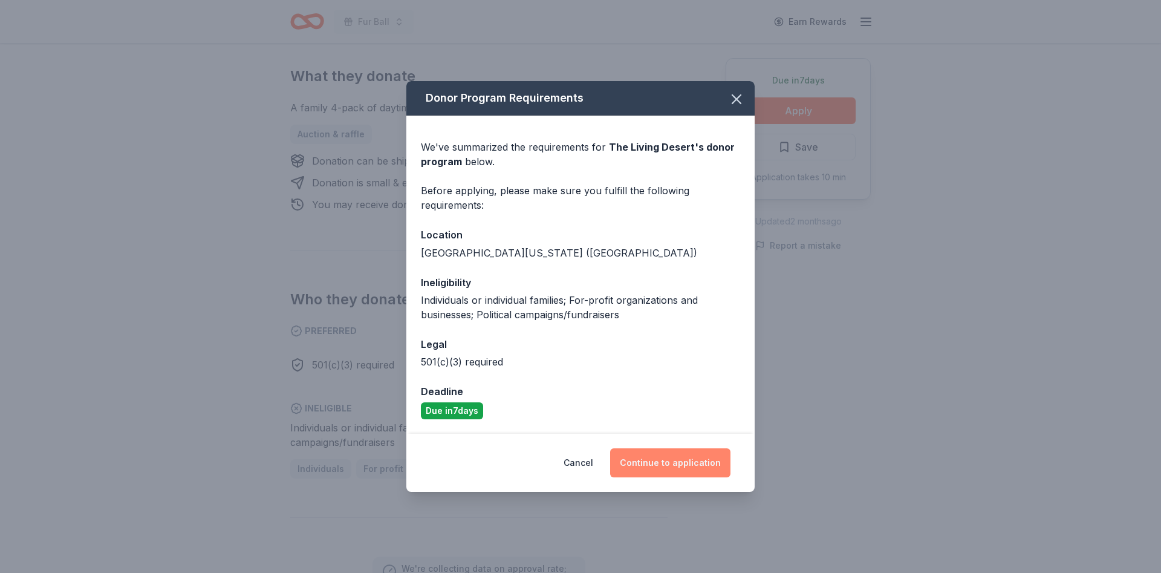
click at [698, 462] on button "Continue to application" at bounding box center [670, 462] width 120 height 29
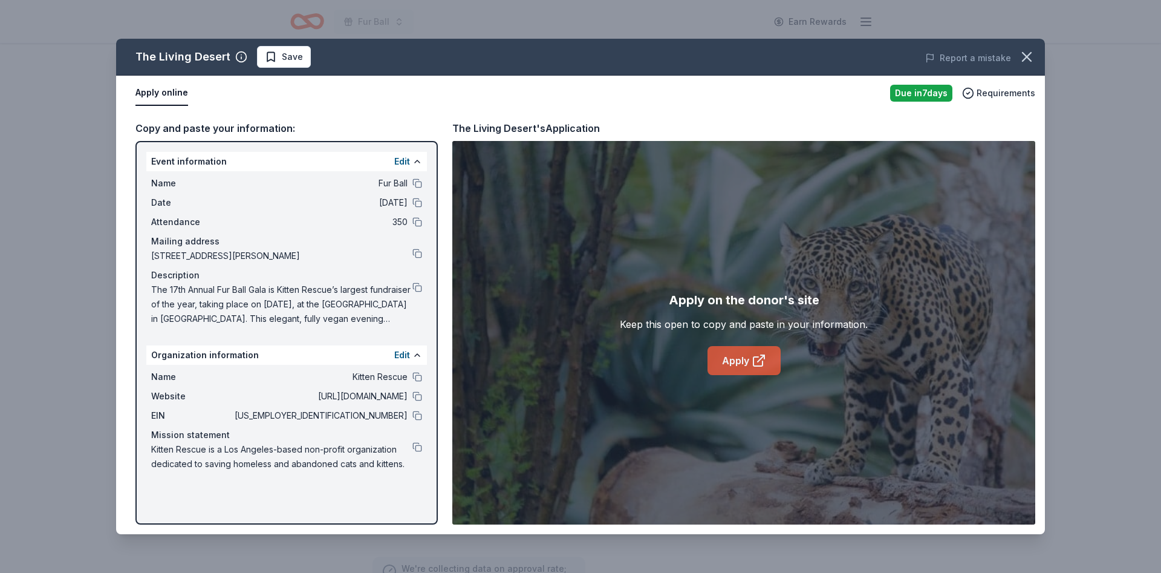
click at [740, 364] on link "Apply" at bounding box center [744, 360] width 73 height 29
click at [417, 420] on button at bounding box center [418, 416] width 10 height 10
click at [1036, 56] on button "button" at bounding box center [1027, 57] width 27 height 27
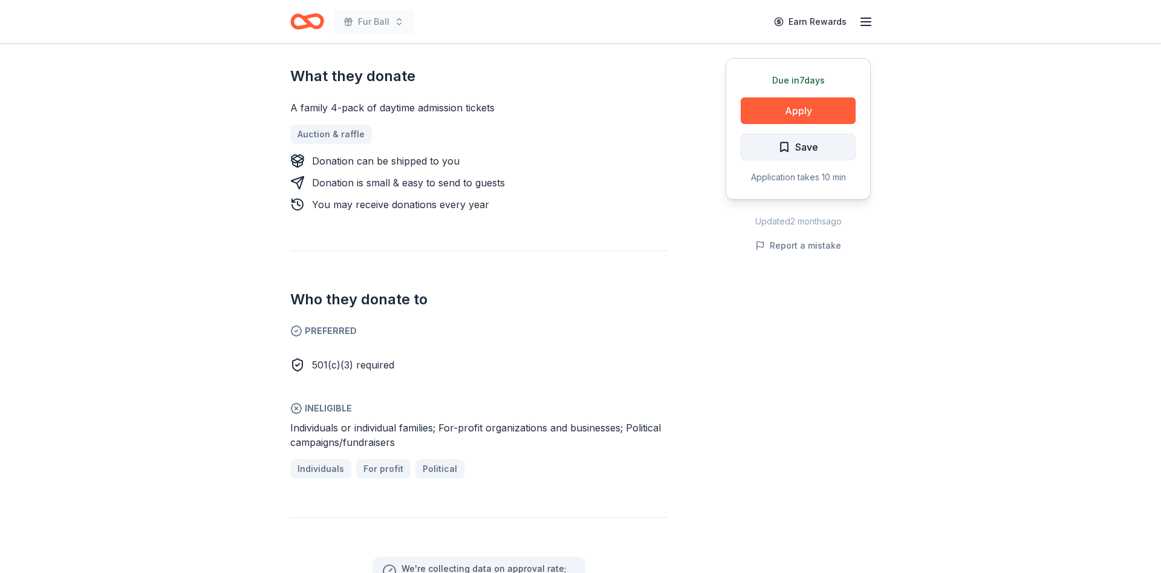
click at [832, 152] on button "Save" at bounding box center [798, 147] width 115 height 27
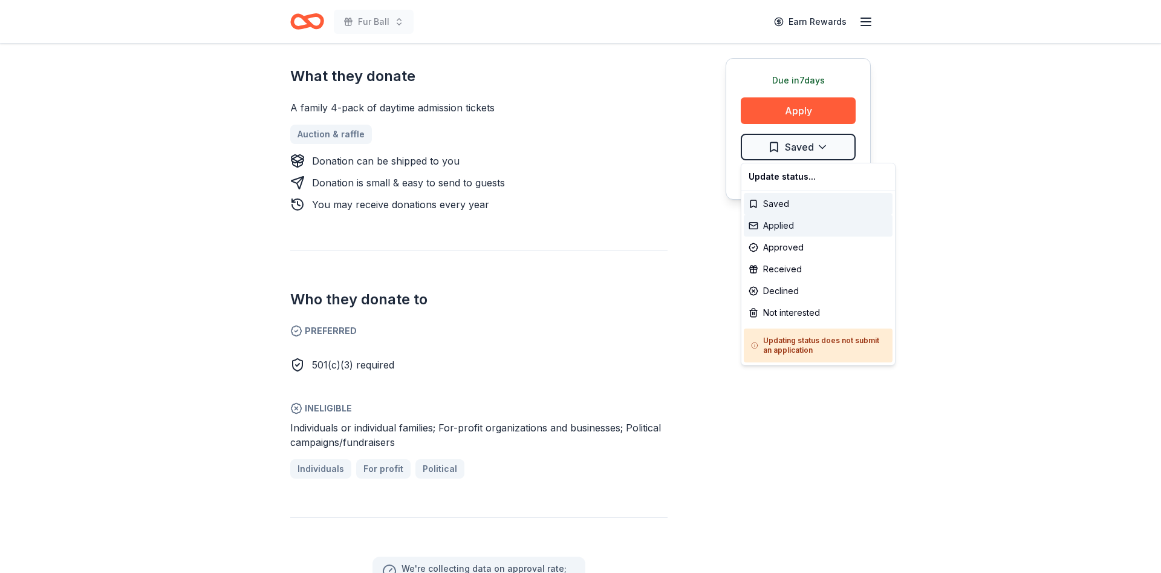
click at [787, 226] on div "Applied" at bounding box center [818, 226] width 149 height 22
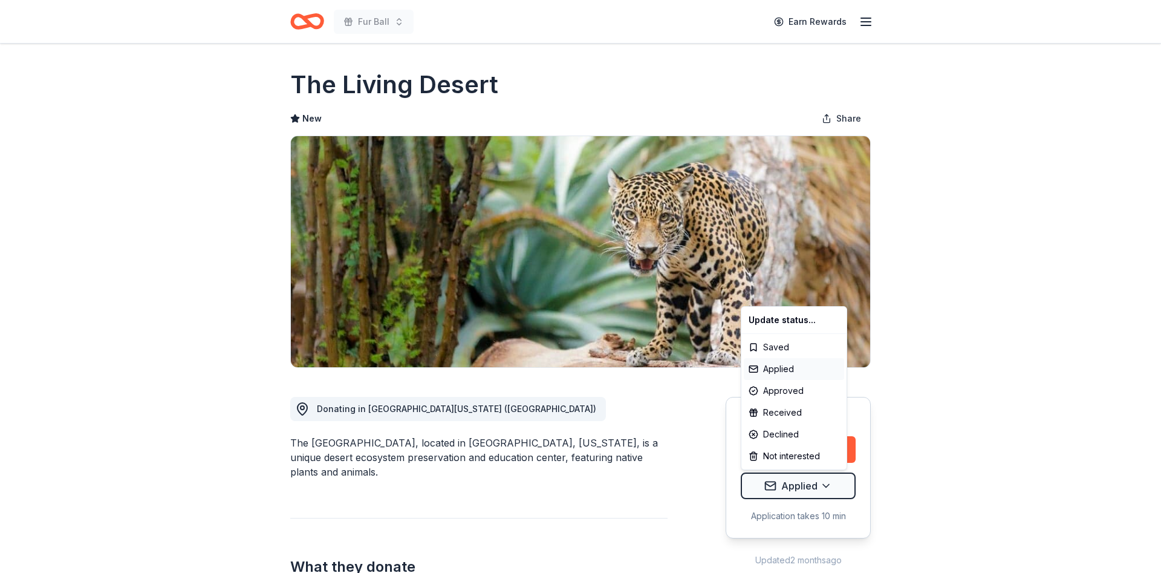
scroll to position [0, 0]
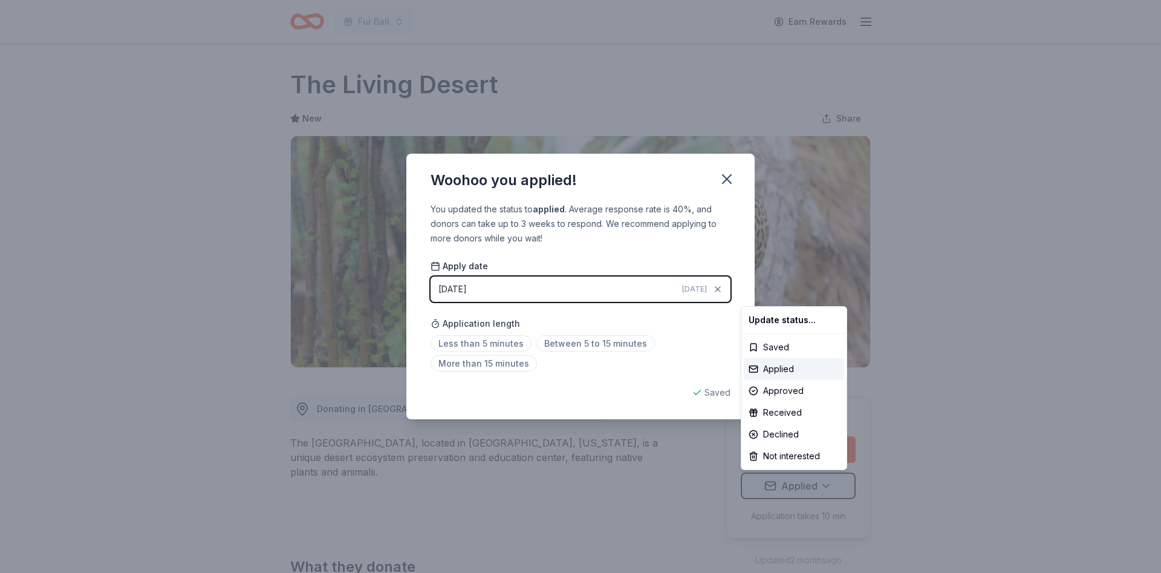
click at [565, 344] on html "Fur Ball Earn Rewards Due [DATE] Share The Living Desert New Share Donating in …" at bounding box center [580, 286] width 1161 height 573
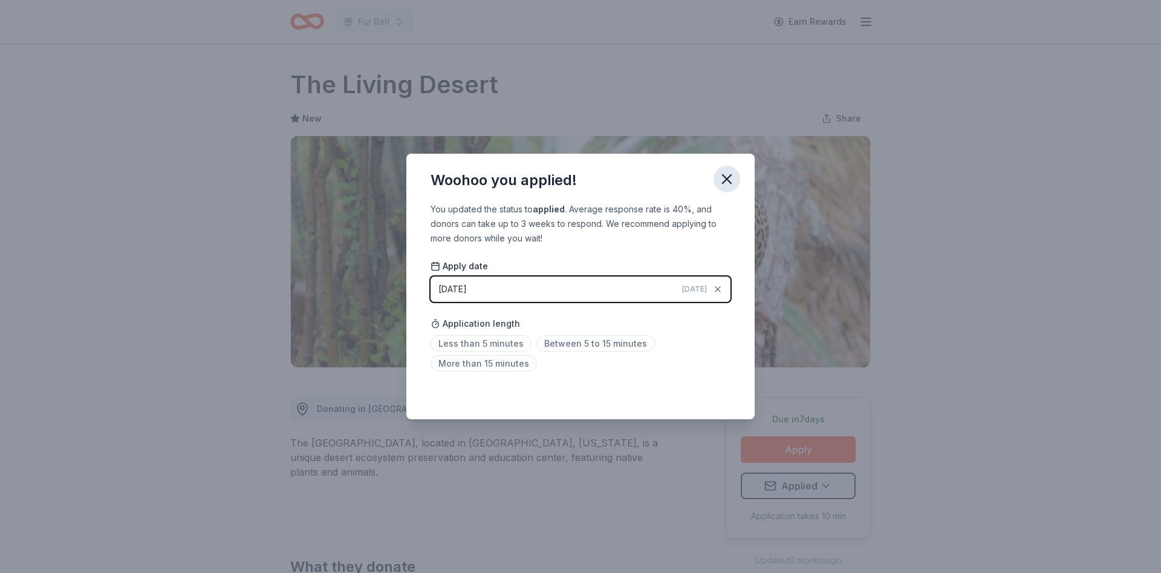
click at [731, 175] on icon "button" at bounding box center [727, 179] width 8 height 8
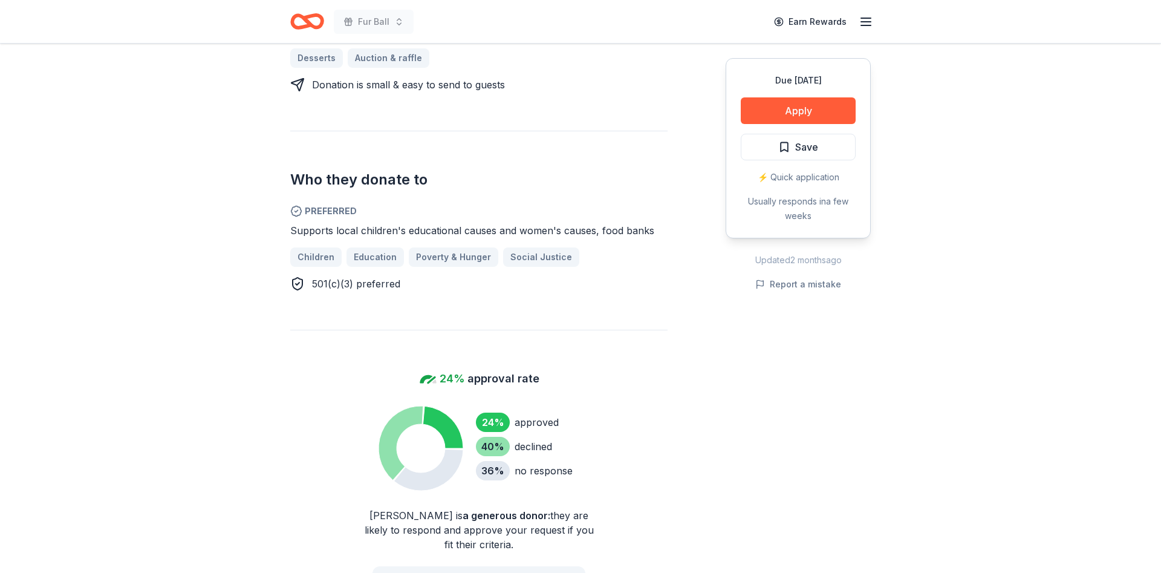
scroll to position [1061, 0]
